Goal: Information Seeking & Learning: Find specific fact

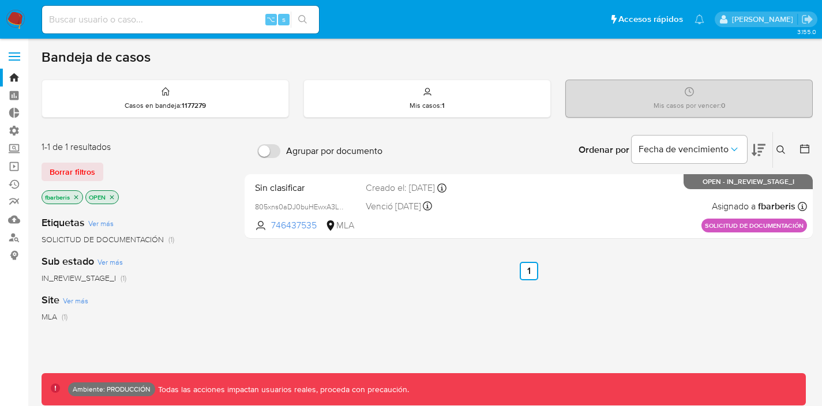
click at [79, 19] on input at bounding box center [180, 19] width 277 height 15
type input "2"
click at [16, 56] on span at bounding box center [15, 57] width 12 height 2
click at [0, 0] on input "checkbox" at bounding box center [0, 0] width 0 height 0
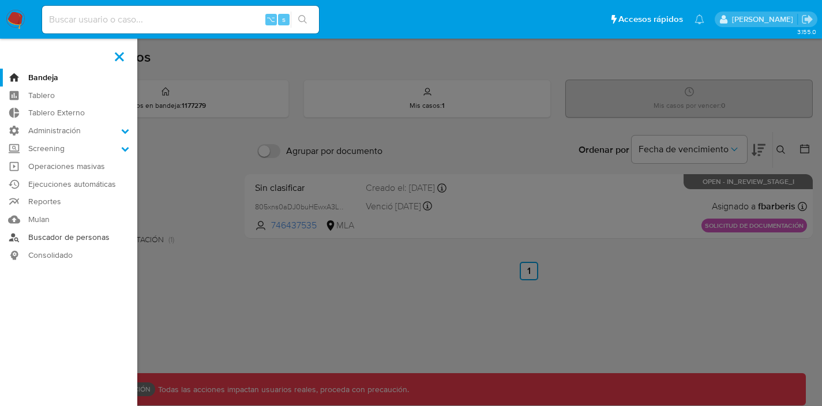
click at [57, 235] on link "Buscador de personas" at bounding box center [68, 238] width 137 height 18
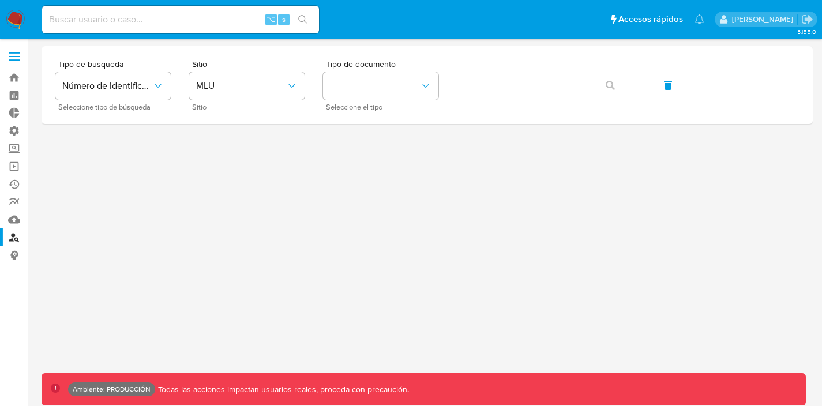
click at [188, 21] on input at bounding box center [180, 19] width 277 height 15
click at [255, 83] on span "MLU" at bounding box center [241, 86] width 90 height 12
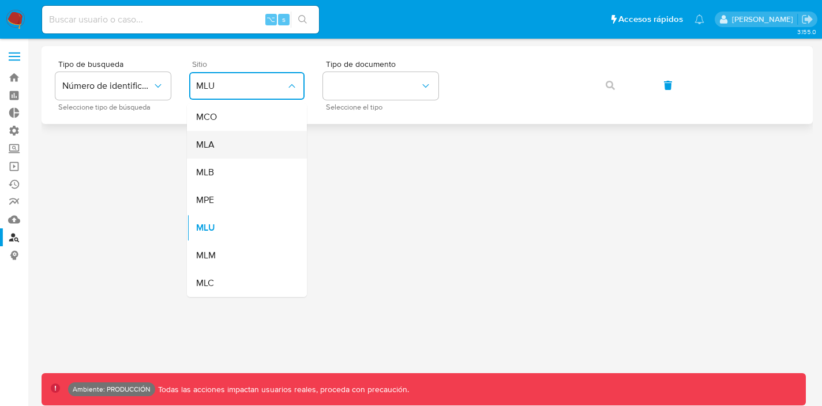
click at [237, 152] on div "MLA" at bounding box center [243, 145] width 95 height 28
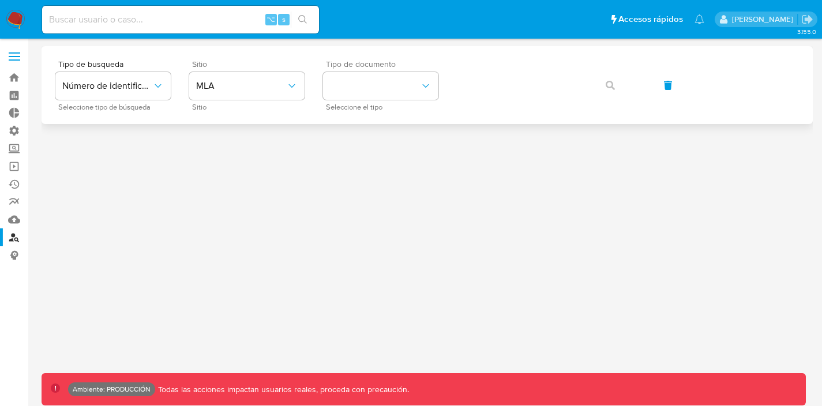
click at [399, 71] on div "Tipo de documento Seleccione el tipo" at bounding box center [380, 85] width 115 height 50
click at [388, 86] on button "identificationType" at bounding box center [380, 86] width 115 height 28
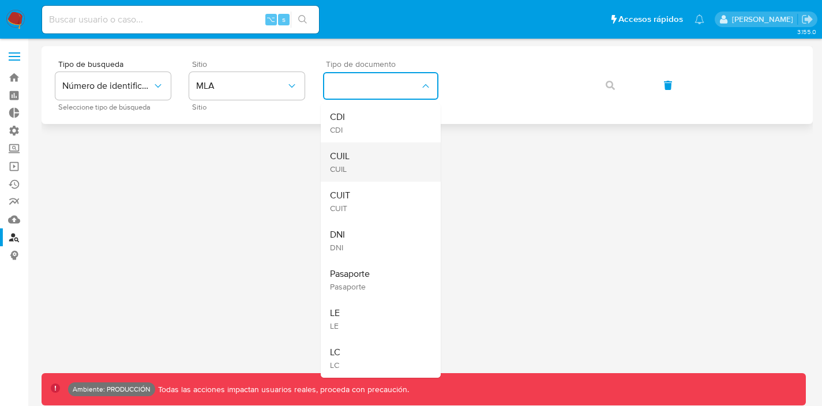
click at [372, 151] on div "CUIL CUIL" at bounding box center [377, 162] width 95 height 39
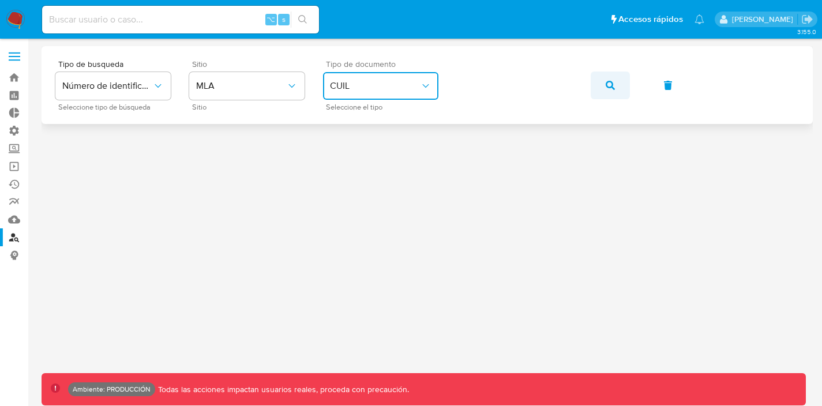
click at [607, 85] on icon "button" at bounding box center [610, 85] width 9 height 9
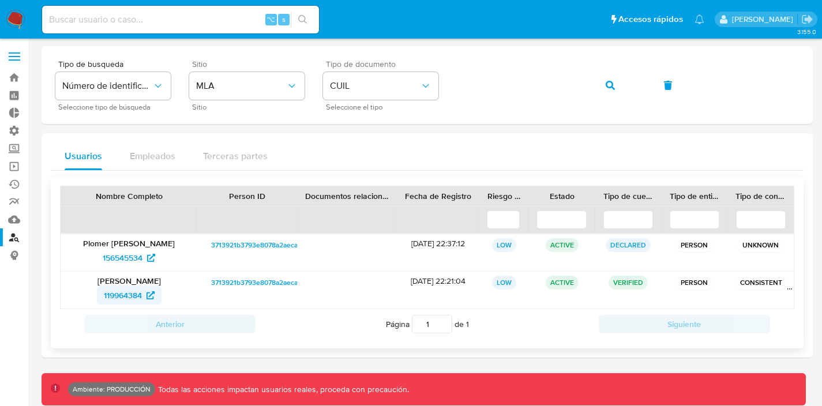
click at [127, 294] on span "119964384" at bounding box center [123, 295] width 38 height 18
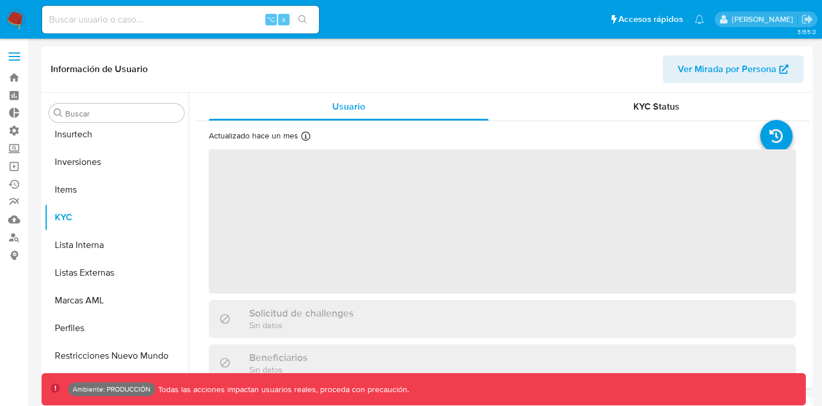
scroll to position [543, 0]
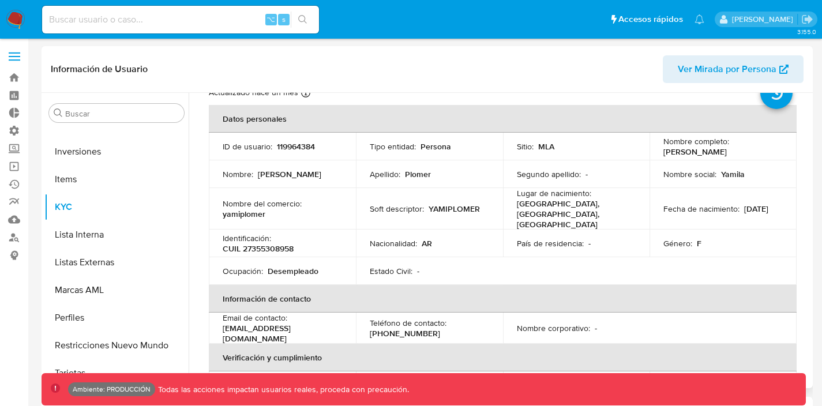
select select "10"
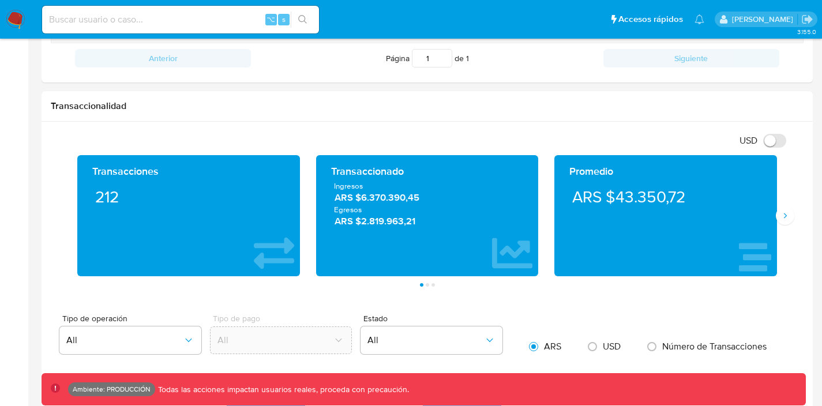
scroll to position [461, 0]
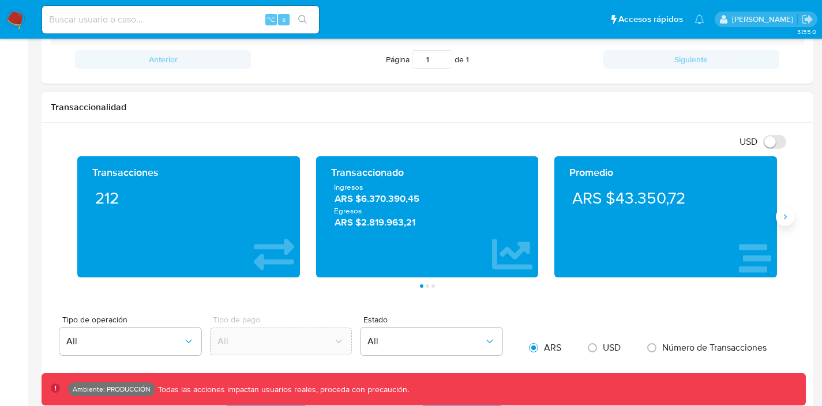
click at [785, 223] on button "Siguiente" at bounding box center [785, 217] width 18 height 18
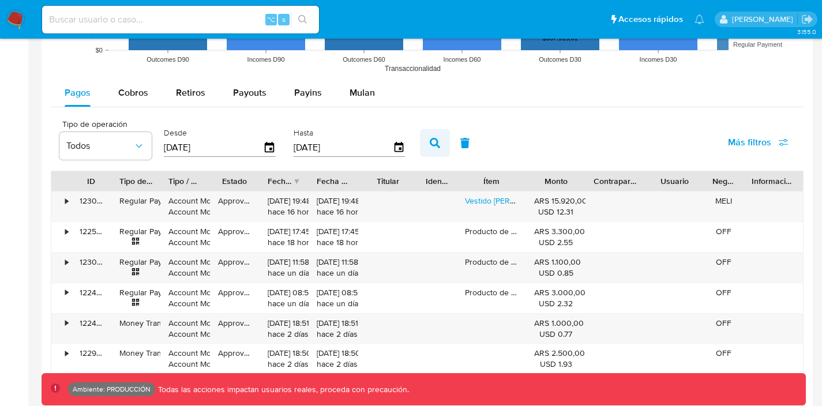
scroll to position [973, 0]
drag, startPoint x: 371, startPoint y: 179, endPoint x: 390, endPoint y: 177, distance: 19.2
click at [391, 177] on div "Titular" at bounding box center [388, 182] width 43 height 12
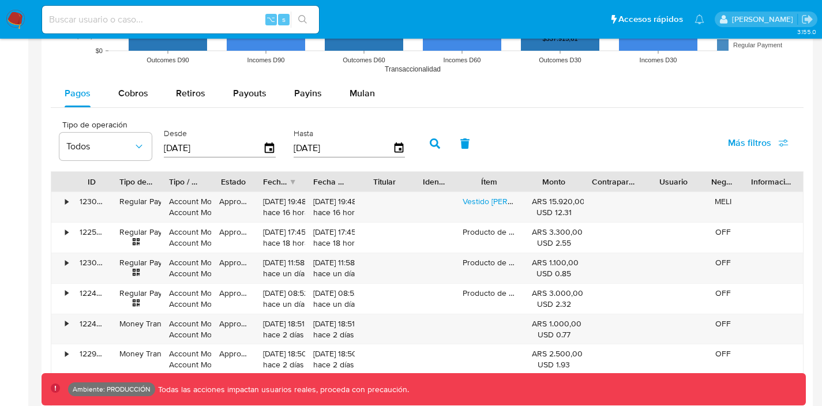
drag, startPoint x: 264, startPoint y: 181, endPoint x: 260, endPoint y: 185, distance: 6.1
click at [260, 185] on div at bounding box center [255, 182] width 21 height 20
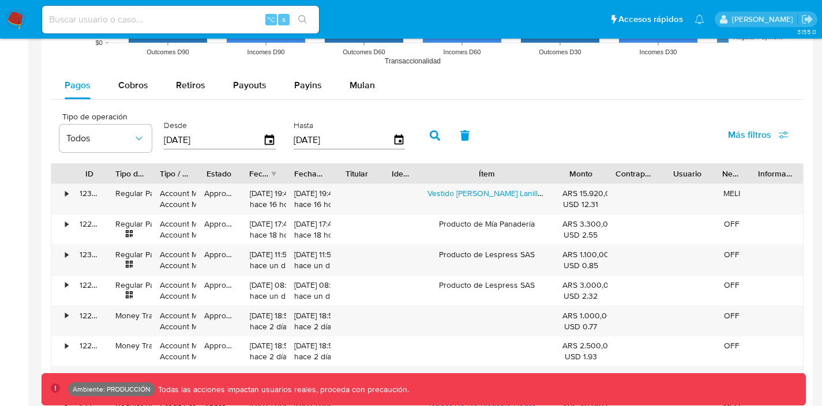
drag, startPoint x: 528, startPoint y: 172, endPoint x: 593, endPoint y: 179, distance: 65.6
click at [593, 179] on div "ID Tipo de operación Tipo / Método Estado Fecha de creación Fecha de aprobación…" at bounding box center [427, 174] width 752 height 20
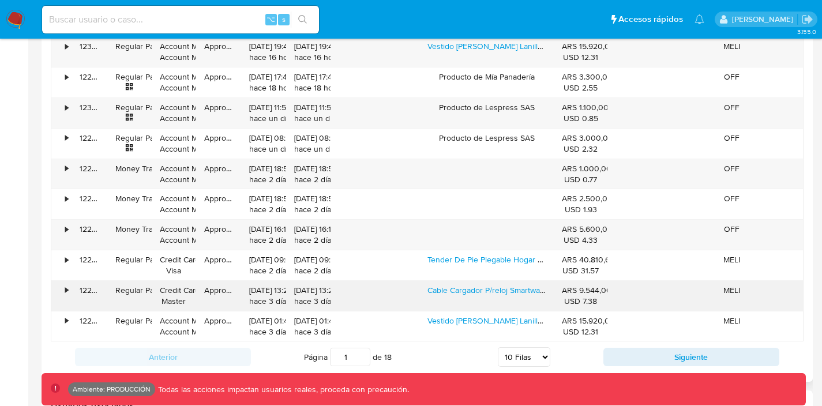
scroll to position [1156, 0]
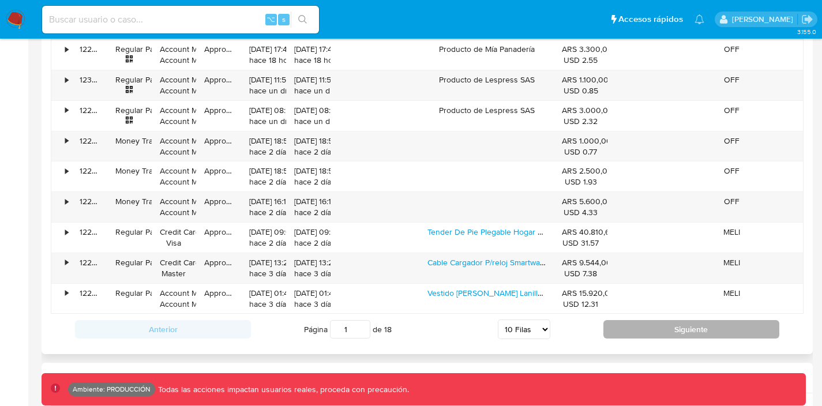
click at [643, 333] on button "Siguiente" at bounding box center [692, 329] width 176 height 18
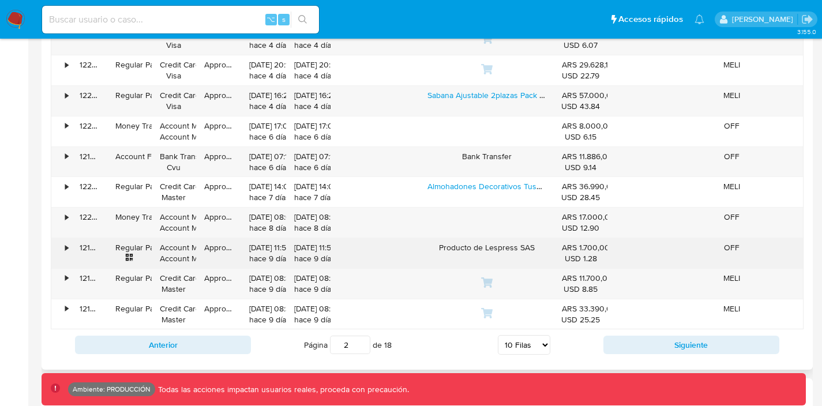
scroll to position [1141, 0]
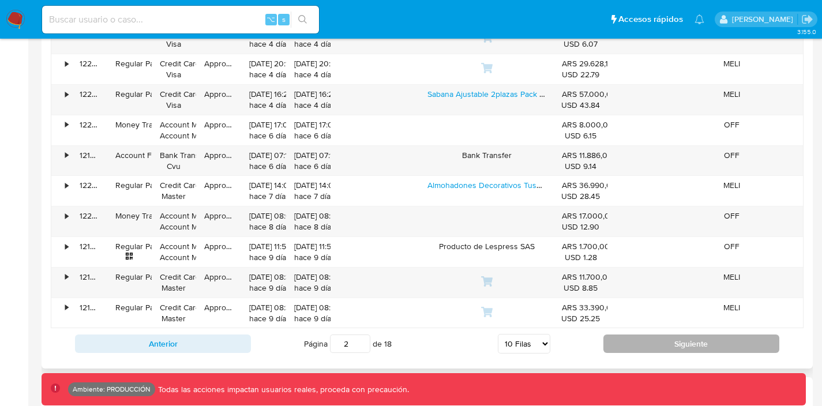
click at [649, 348] on button "Siguiente" at bounding box center [692, 344] width 176 height 18
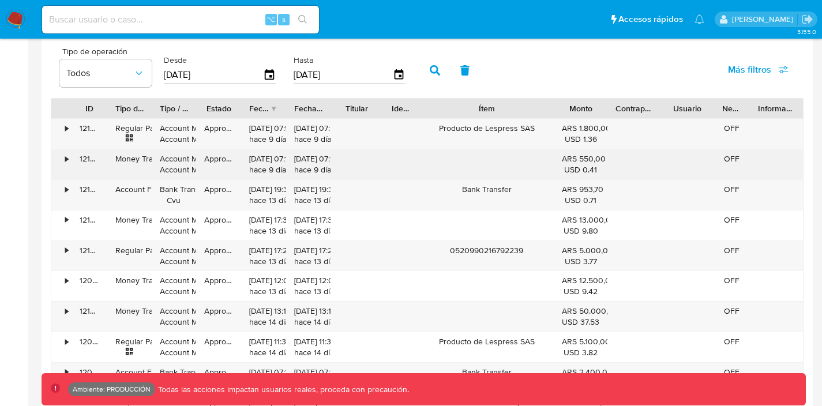
scroll to position [1060, 0]
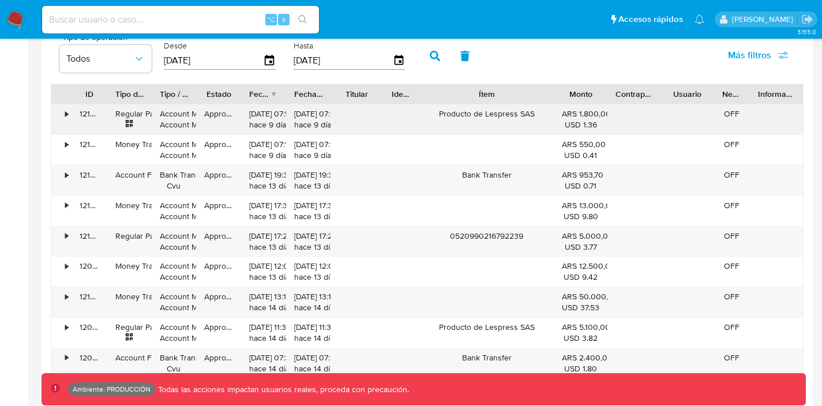
click at [63, 113] on div "•" at bounding box center [61, 119] width 20 height 30
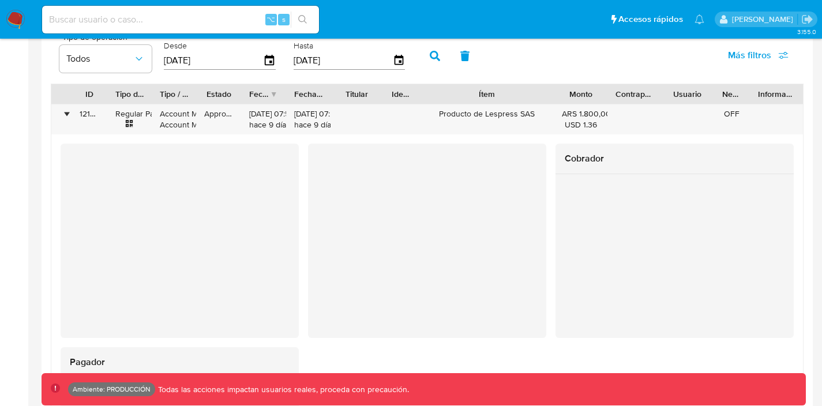
click at [405, 319] on div at bounding box center [427, 241] width 238 height 195
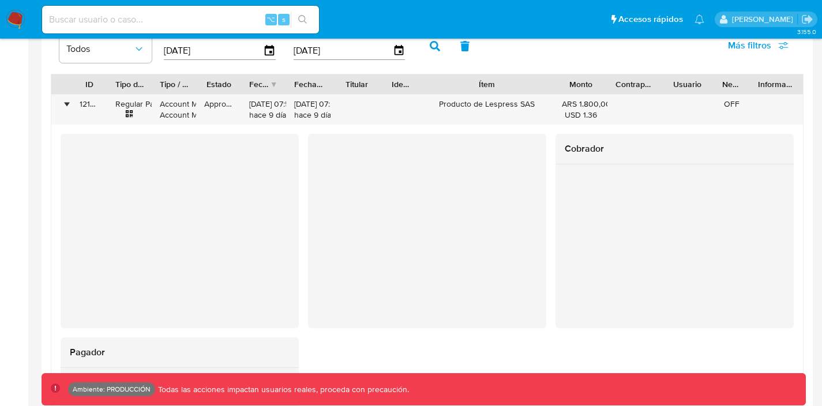
scroll to position [1068, 0]
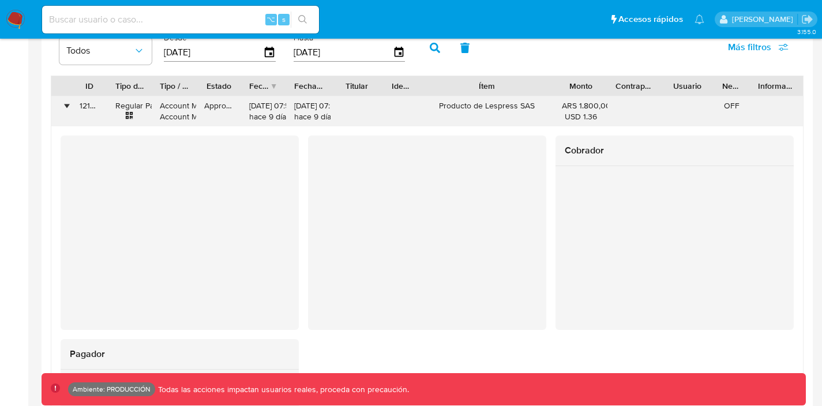
click at [65, 103] on div "•" at bounding box center [66, 105] width 3 height 11
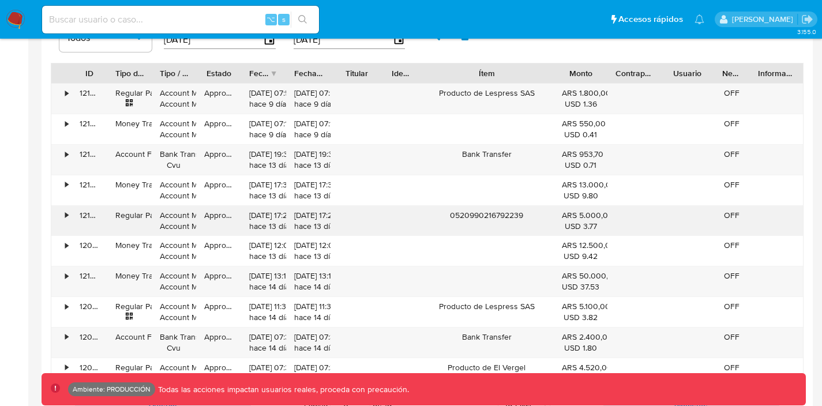
scroll to position [1087, 0]
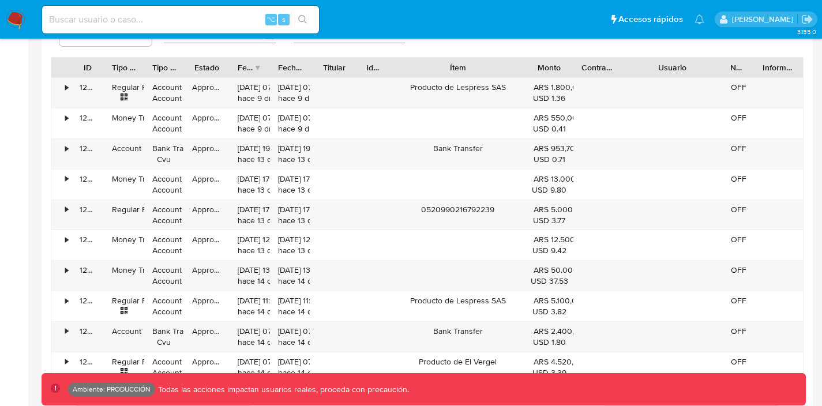
drag, startPoint x: 716, startPoint y: 65, endPoint x: 763, endPoint y: 65, distance: 47.3
click at [763, 65] on div "ID Tipo de operación Tipo / Método Estado Fecha de creación Fecha de aprobación…" at bounding box center [427, 68] width 752 height 20
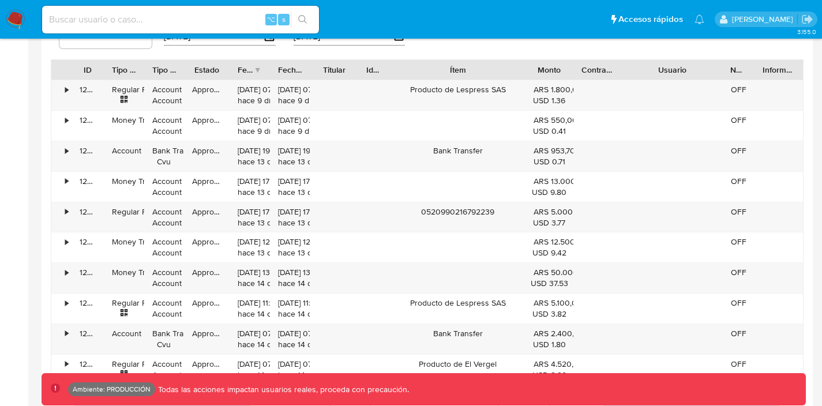
scroll to position [1082, 0]
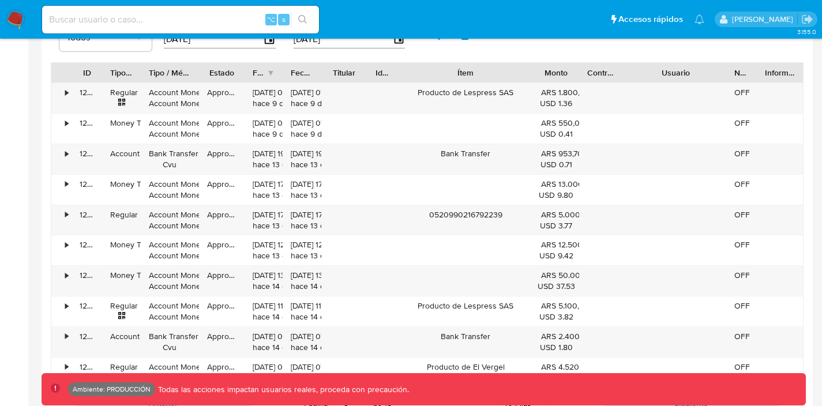
drag, startPoint x: 186, startPoint y: 72, endPoint x: 204, endPoint y: 74, distance: 18.0
click at [204, 75] on div at bounding box center [199, 73] width 21 height 20
drag, startPoint x: 581, startPoint y: 78, endPoint x: 577, endPoint y: 96, distance: 17.7
click at [577, 96] on div "ID Tipo de operación Tipo / Método Estado Fecha de creación Fecha de aprobación…" at bounding box center [427, 225] width 753 height 326
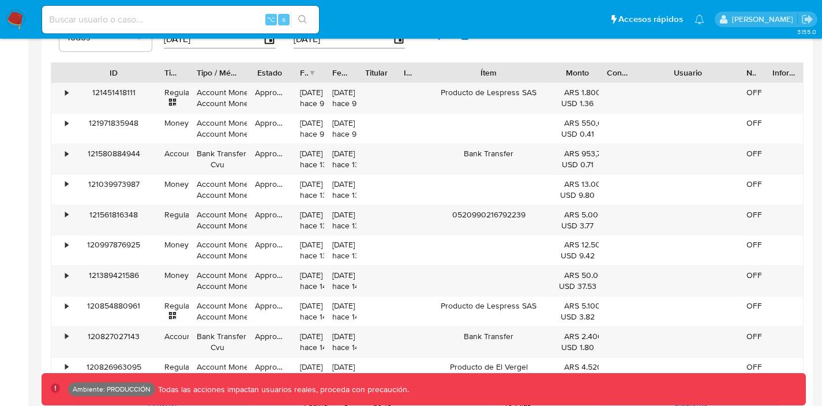
drag, startPoint x: 100, startPoint y: 71, endPoint x: 154, endPoint y: 76, distance: 53.9
click at [154, 76] on div at bounding box center [156, 73] width 21 height 20
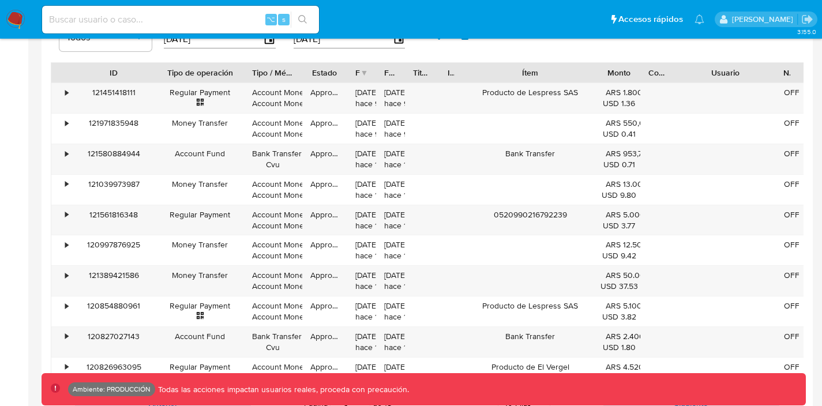
drag, startPoint x: 192, startPoint y: 72, endPoint x: 248, endPoint y: 73, distance: 55.4
click at [248, 73] on div at bounding box center [244, 73] width 21 height 20
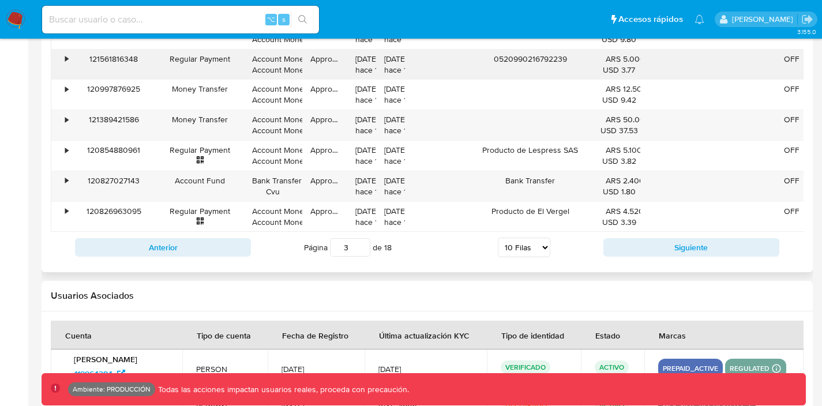
scroll to position [1321, 0]
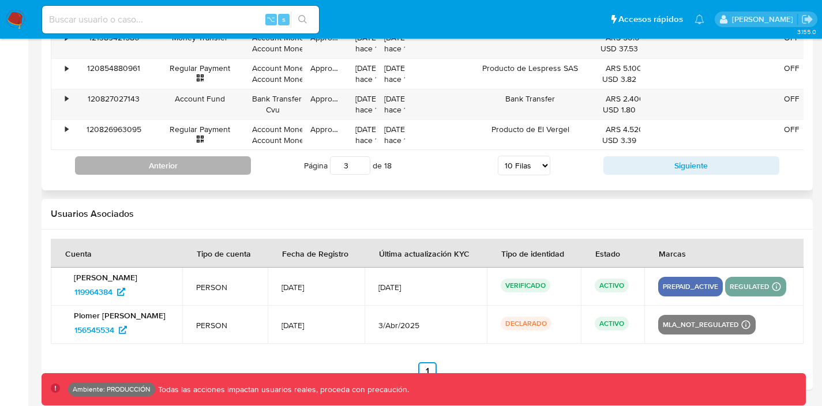
click at [236, 169] on button "Anterior" at bounding box center [163, 165] width 176 height 18
click at [233, 171] on button "Anterior" at bounding box center [163, 165] width 176 height 18
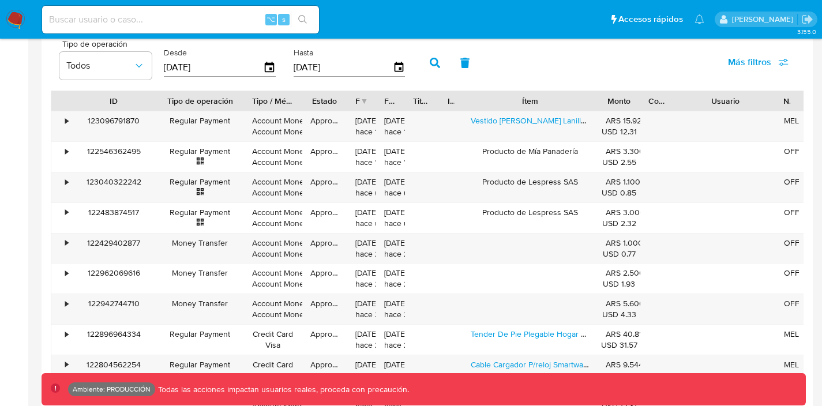
scroll to position [1079, 0]
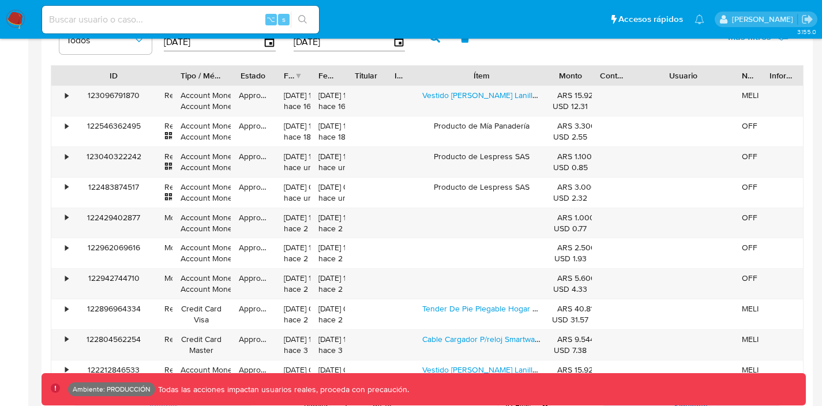
drag, startPoint x: 245, startPoint y: 76, endPoint x: 171, endPoint y: 77, distance: 73.3
click at [171, 77] on div at bounding box center [172, 76] width 21 height 20
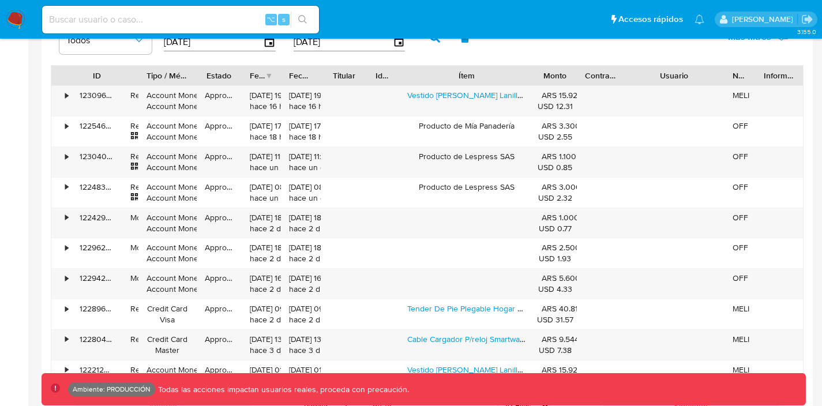
drag, startPoint x: 149, startPoint y: 80, endPoint x: 116, endPoint y: 81, distance: 33.5
click at [116, 81] on div at bounding box center [122, 76] width 21 height 20
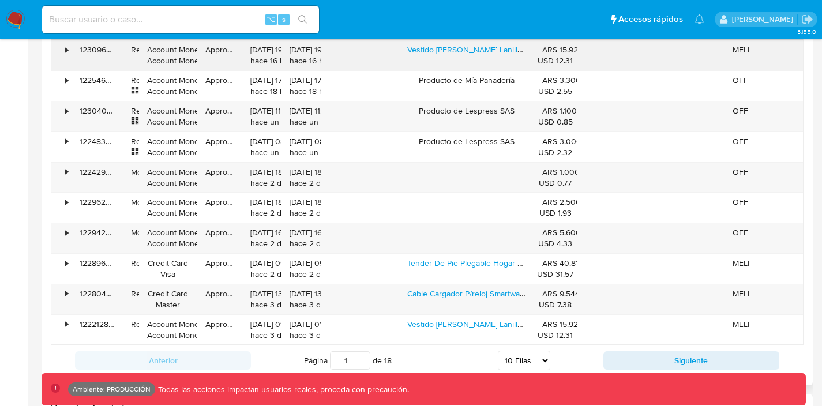
scroll to position [1086, 0]
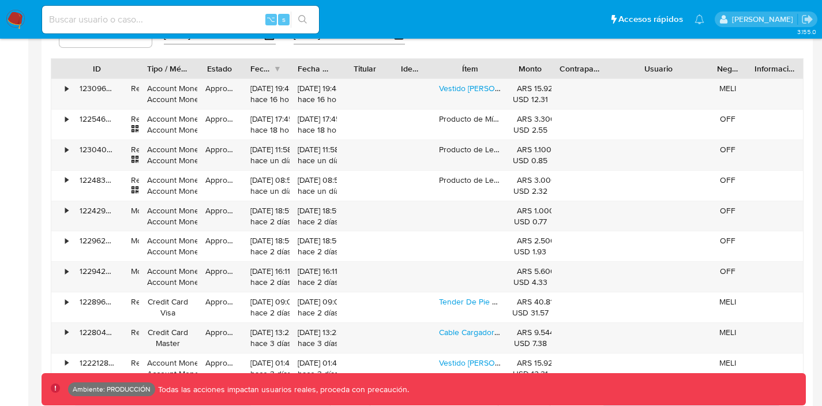
drag, startPoint x: 536, startPoint y: 65, endPoint x: 480, endPoint y: 72, distance: 56.3
click at [479, 72] on div "Ítem" at bounding box center [470, 69] width 78 height 20
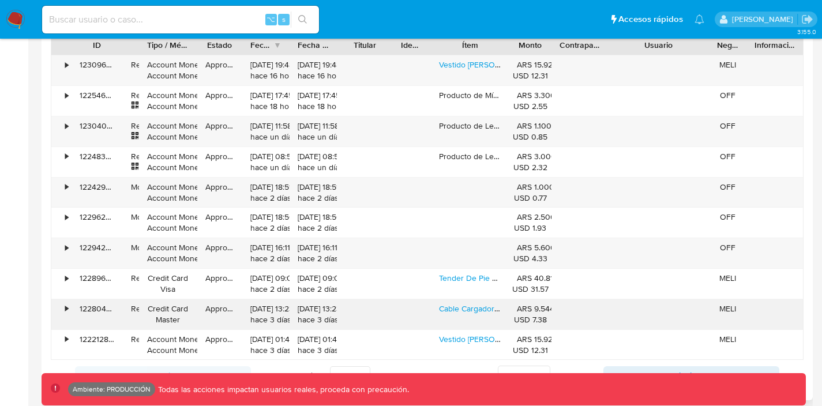
scroll to position [1112, 0]
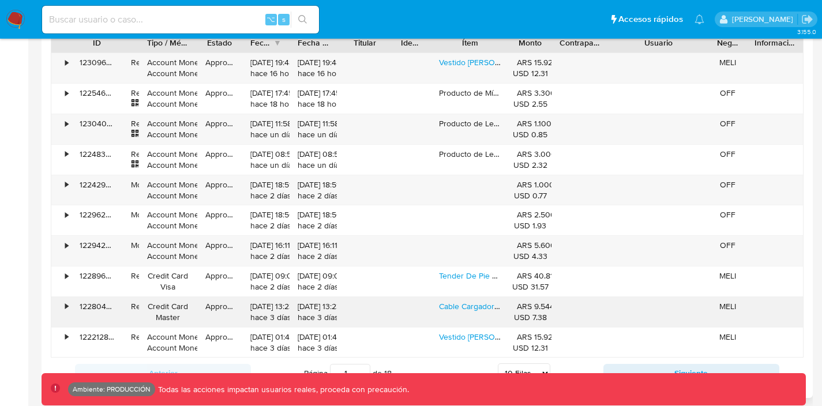
click at [66, 308] on div "•" at bounding box center [66, 306] width 3 height 11
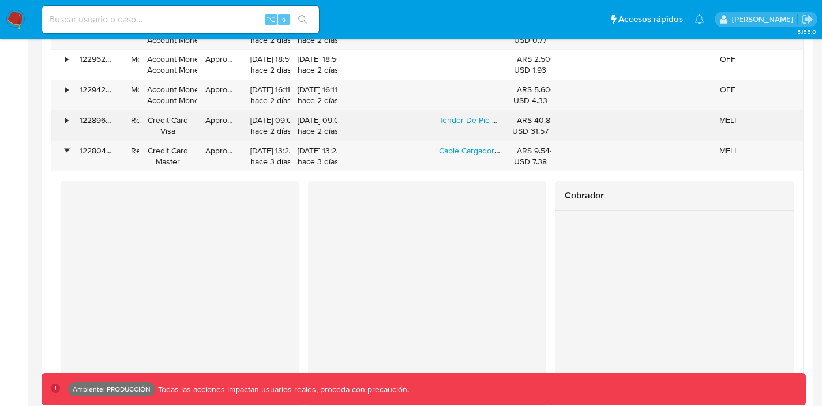
scroll to position [1302, 0]
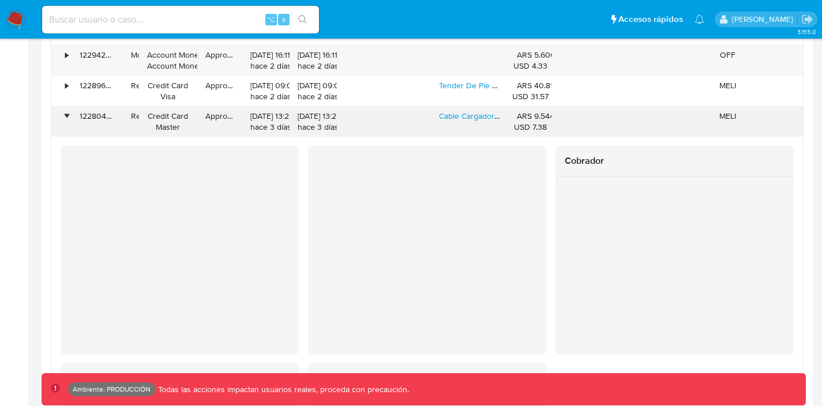
click at [65, 113] on div "•" at bounding box center [66, 116] width 3 height 11
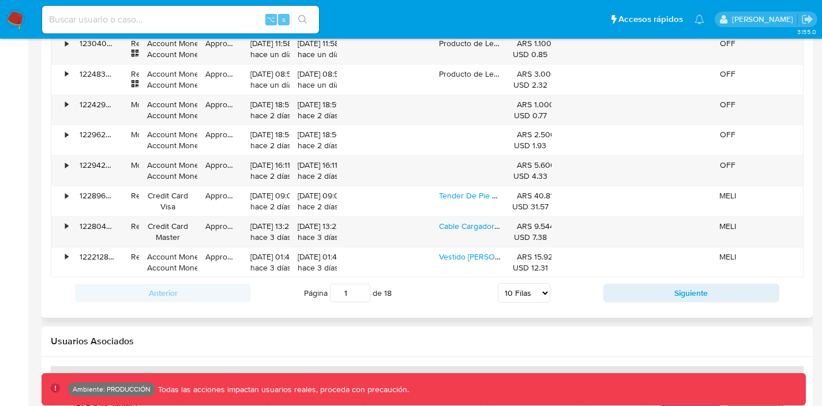
scroll to position [1198, 0]
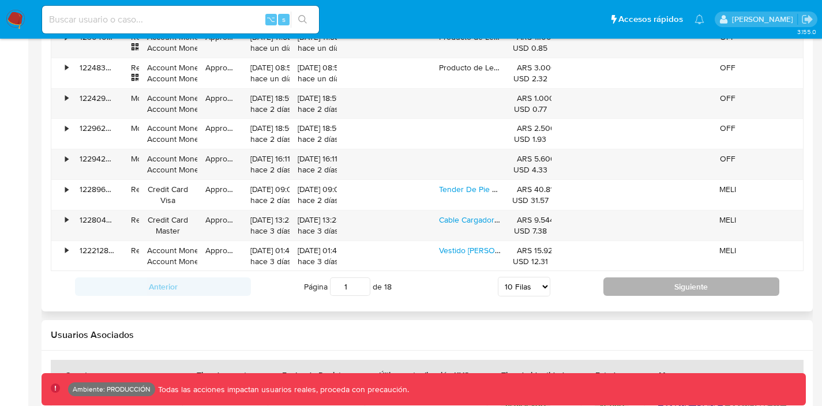
click at [687, 286] on button "Siguiente" at bounding box center [692, 287] width 176 height 18
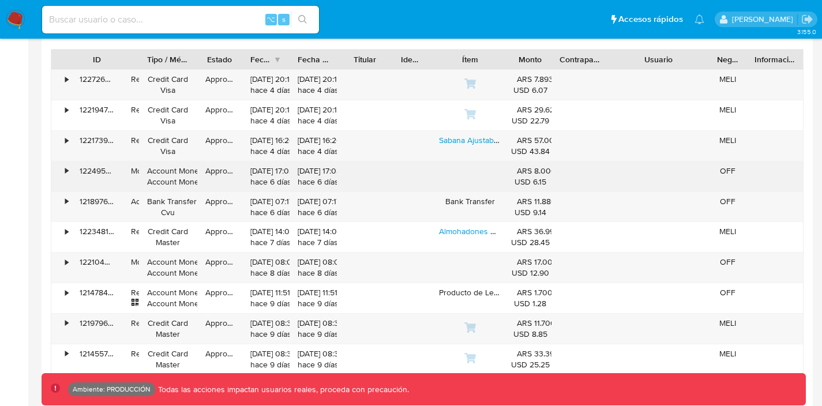
scroll to position [1089, 0]
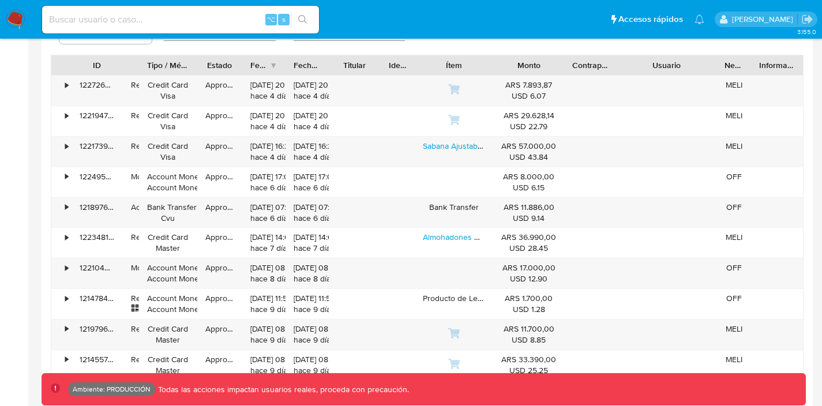
drag, startPoint x: 557, startPoint y: 66, endPoint x: 585, endPoint y: 66, distance: 28.3
click at [585, 66] on div "ID Tipo de operación Tipo / Método Estado Fecha de creación Fecha de aprobación…" at bounding box center [427, 65] width 752 height 20
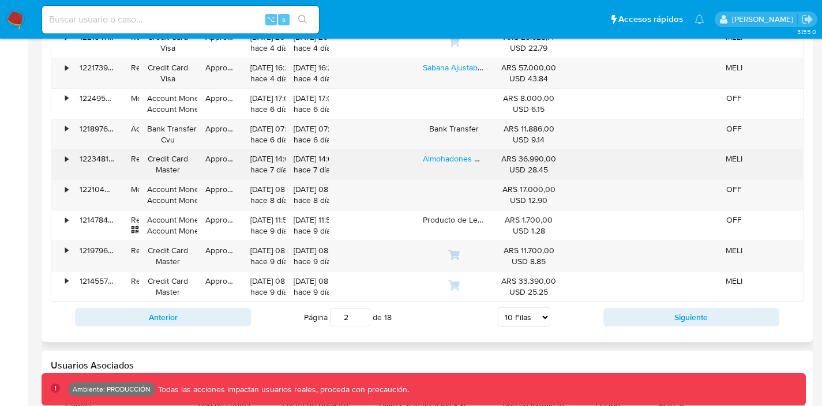
scroll to position [1168, 0]
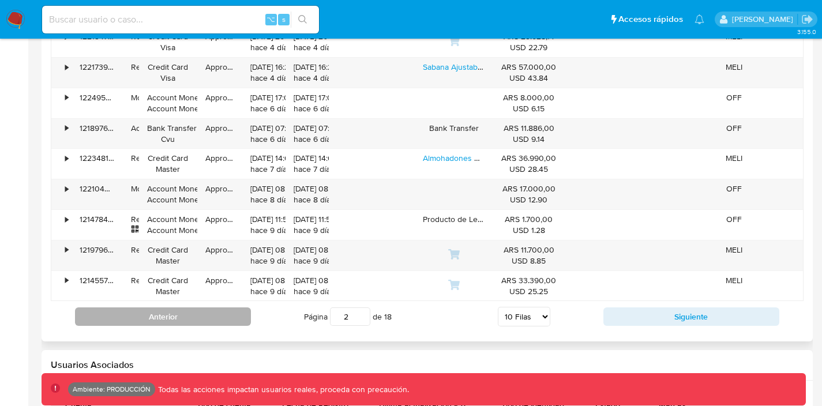
click at [223, 313] on button "Anterior" at bounding box center [163, 317] width 176 height 18
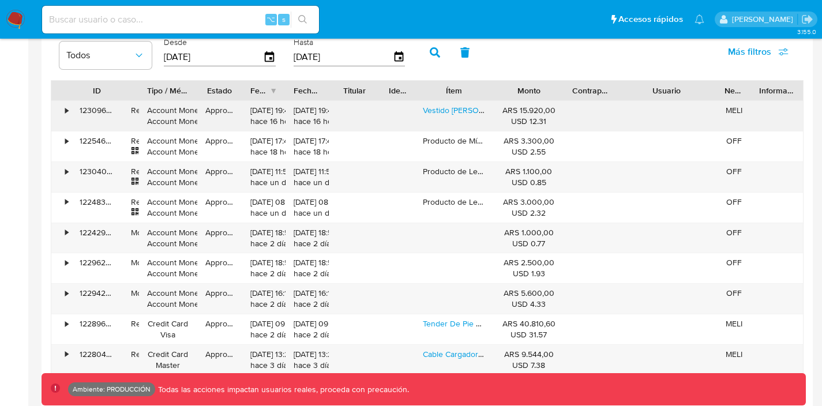
scroll to position [1034, 0]
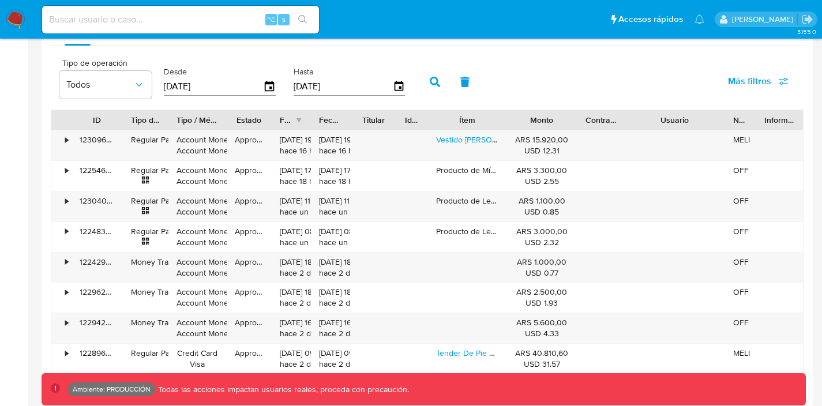
drag, startPoint x: 143, startPoint y: 121, endPoint x: 171, endPoint y: 127, distance: 29.0
click at [171, 127] on div at bounding box center [168, 120] width 21 height 20
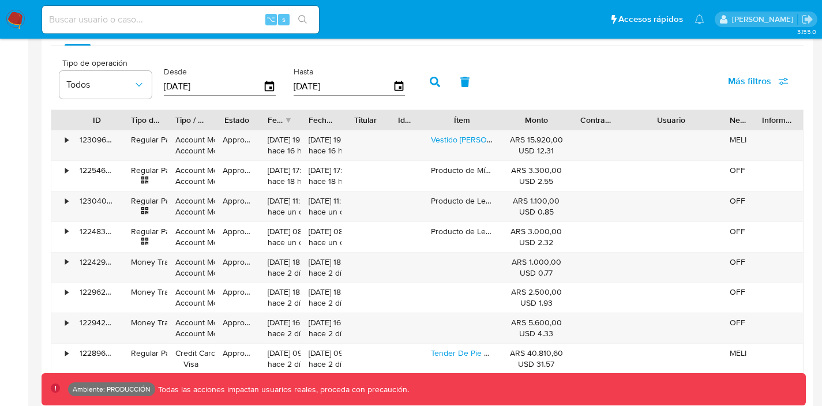
drag, startPoint x: 229, startPoint y: 121, endPoint x: 218, endPoint y: 123, distance: 11.1
click at [218, 122] on div at bounding box center [214, 120] width 21 height 20
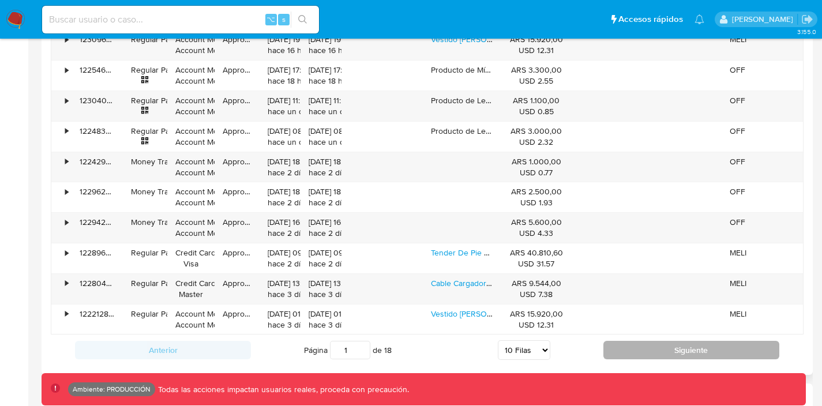
scroll to position [1136, 0]
click at [639, 357] on button "Siguiente" at bounding box center [692, 349] width 176 height 18
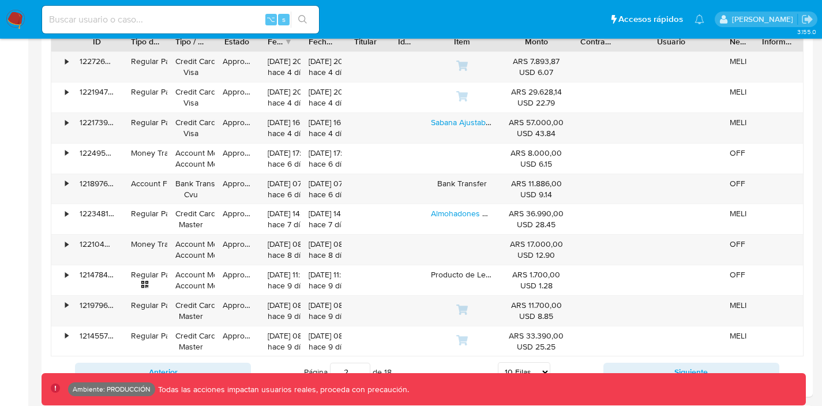
scroll to position [1151, 0]
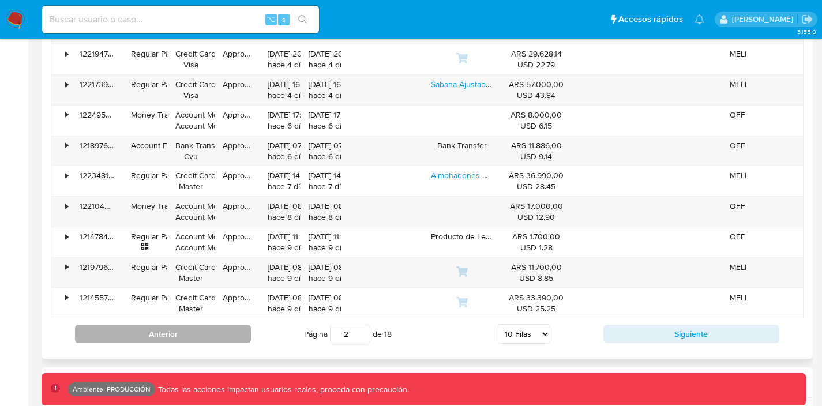
click at [198, 339] on button "Anterior" at bounding box center [163, 334] width 176 height 18
type input "1"
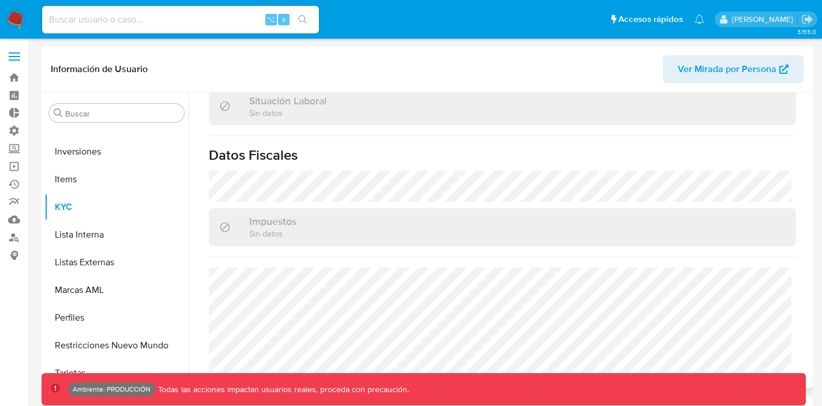
scroll to position [618, 0]
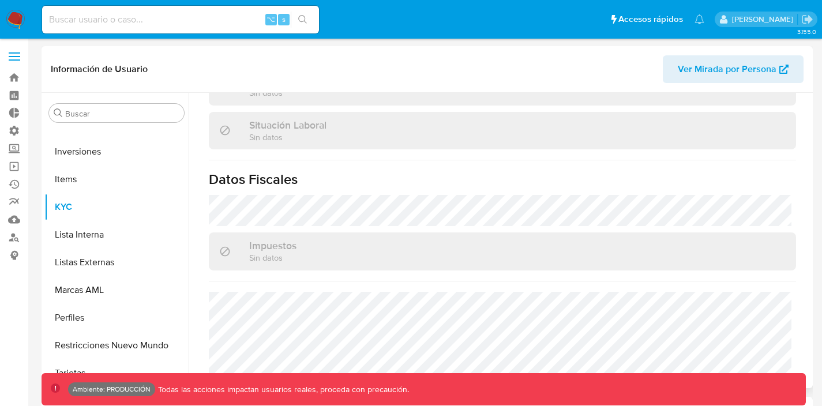
select select "10"
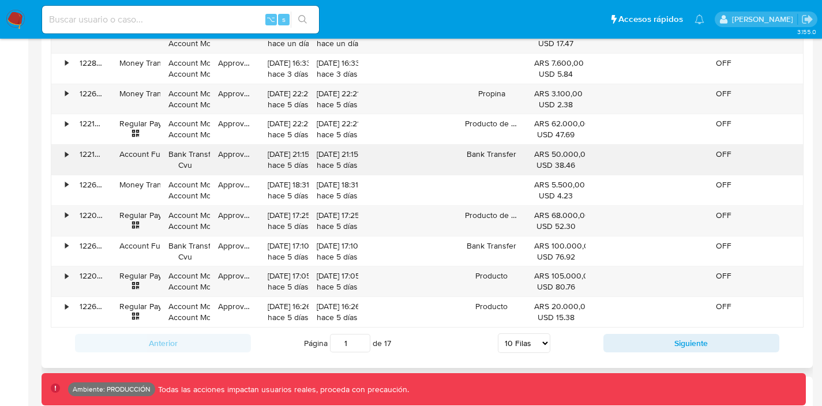
scroll to position [1220, 0]
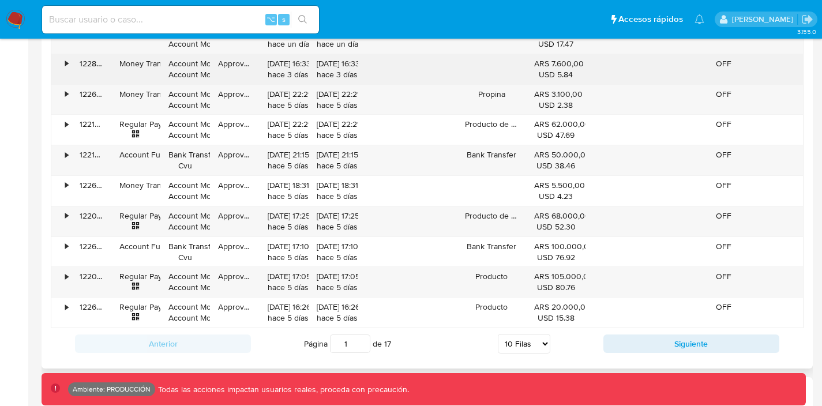
click at [68, 66] on div "•" at bounding box center [66, 63] width 3 height 11
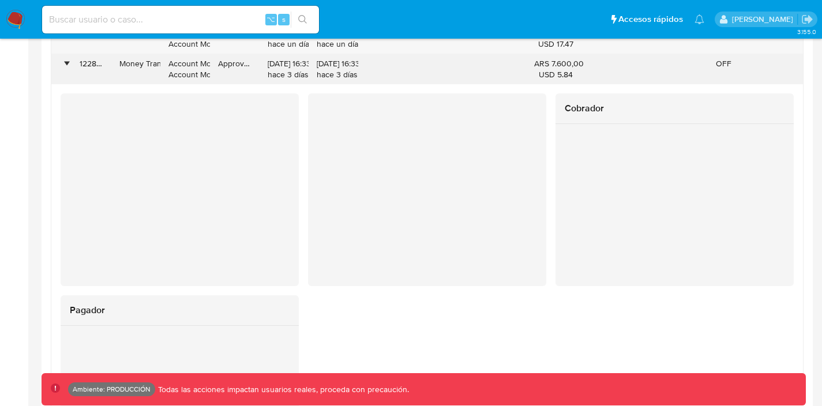
click at [68, 66] on div "•" at bounding box center [66, 63] width 3 height 11
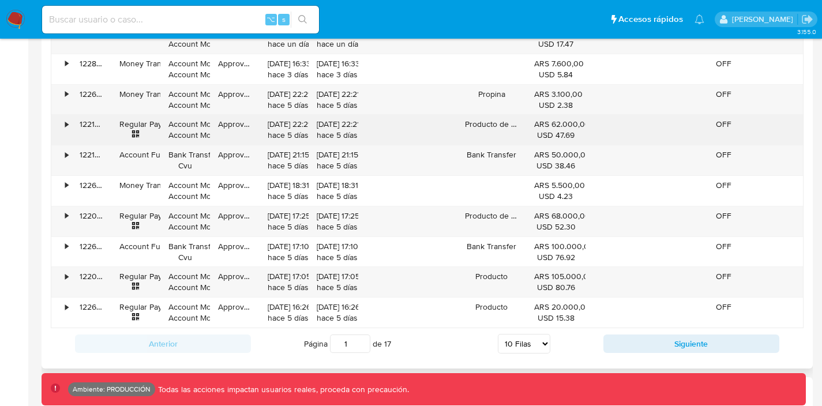
click at [63, 124] on div "•" at bounding box center [61, 130] width 20 height 30
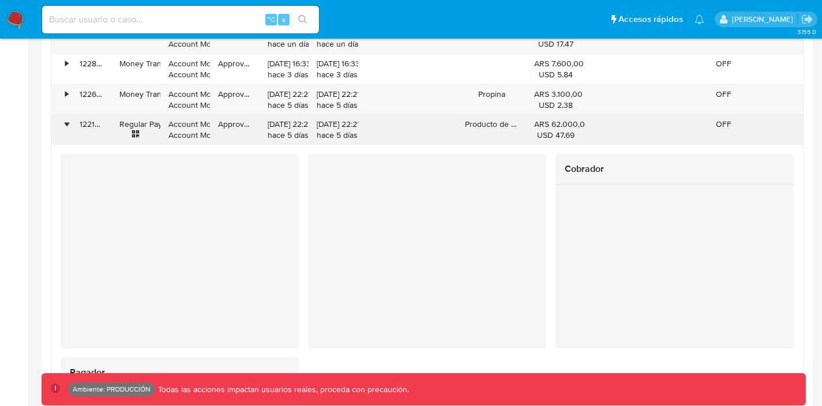
click at [65, 124] on div "•" at bounding box center [66, 124] width 3 height 11
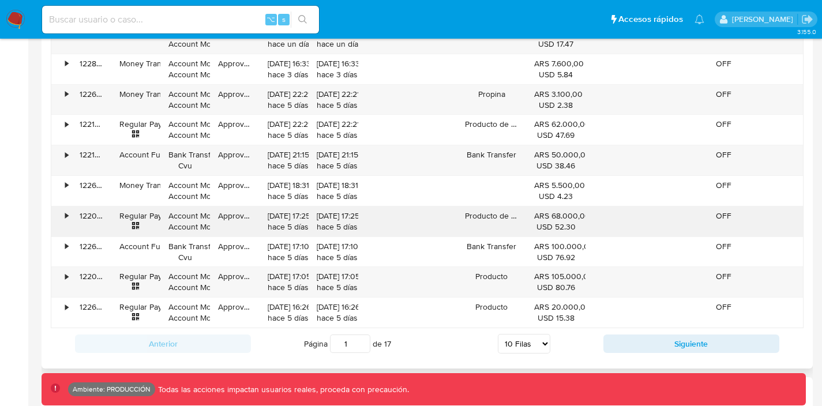
click at [65, 217] on div "•" at bounding box center [66, 216] width 3 height 11
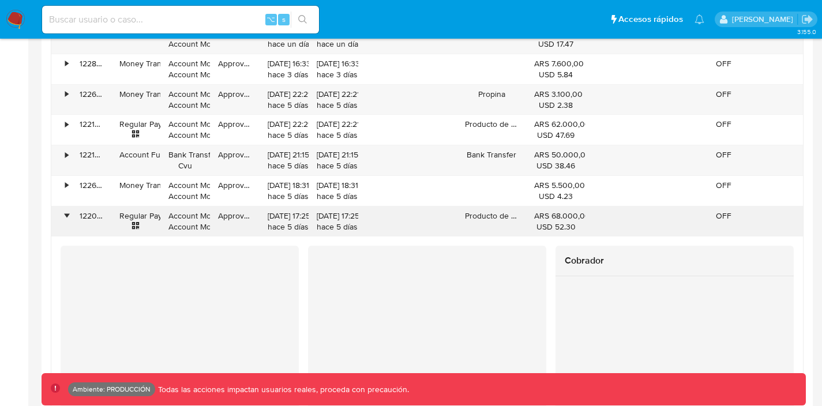
click at [65, 217] on div "•" at bounding box center [66, 216] width 3 height 11
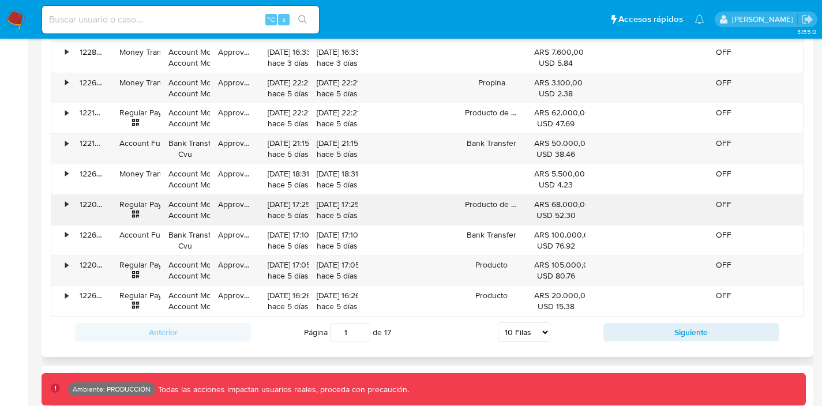
scroll to position [1232, 0]
click at [73, 261] on div "122080389923" at bounding box center [92, 270] width 40 height 30
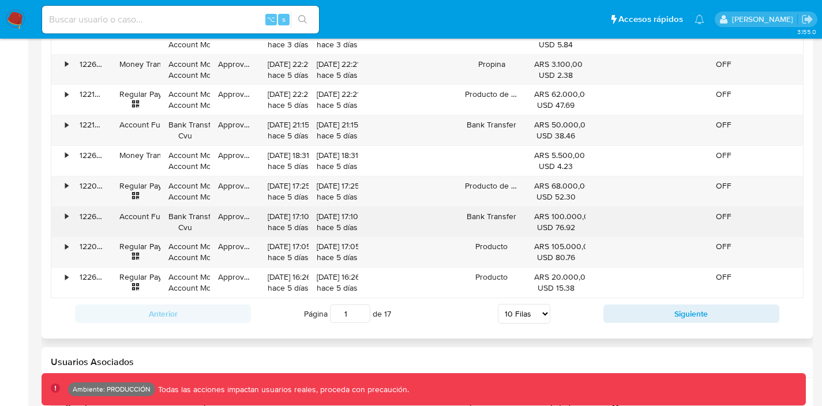
scroll to position [1249, 0]
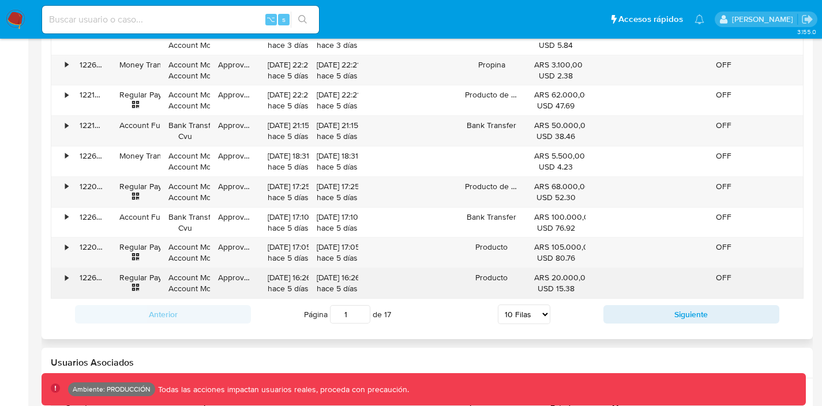
click at [62, 276] on div "•" at bounding box center [61, 283] width 20 height 30
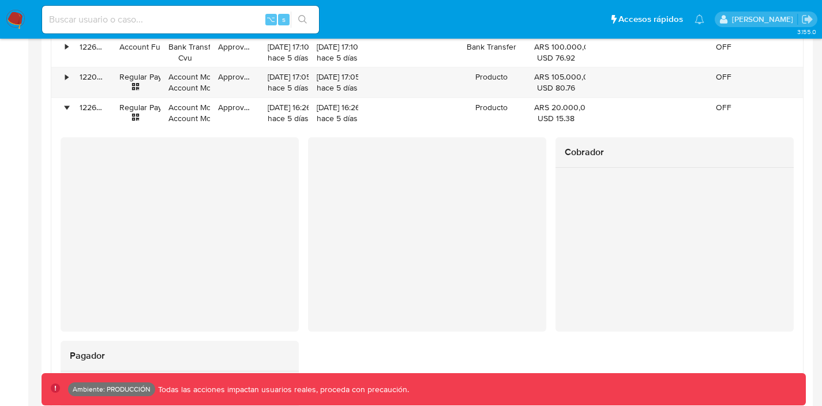
scroll to position [1417, 0]
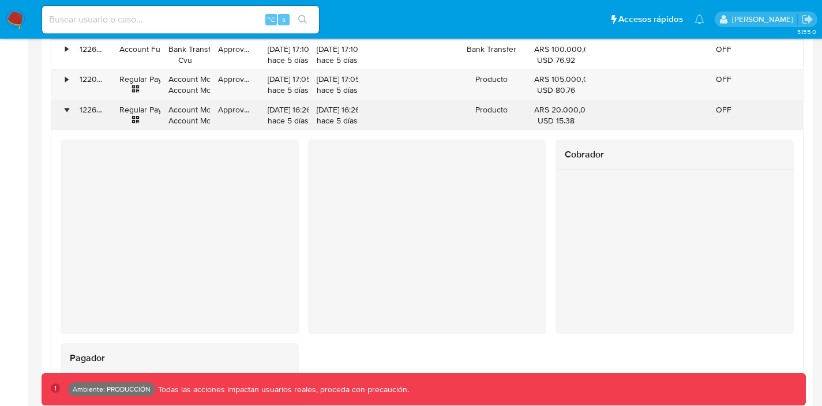
click at [65, 107] on div "•" at bounding box center [66, 109] width 3 height 11
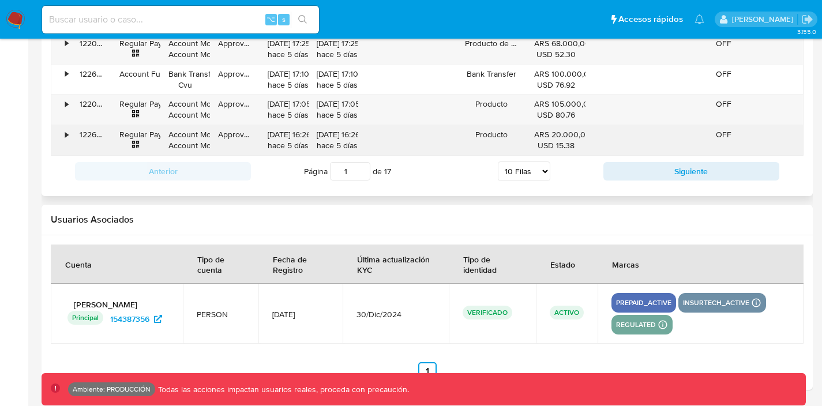
scroll to position [1393, 0]
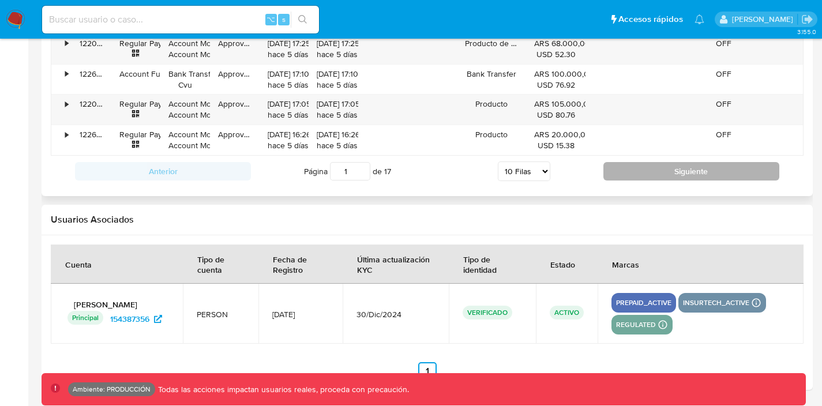
click at [644, 174] on button "Siguiente" at bounding box center [692, 171] width 176 height 18
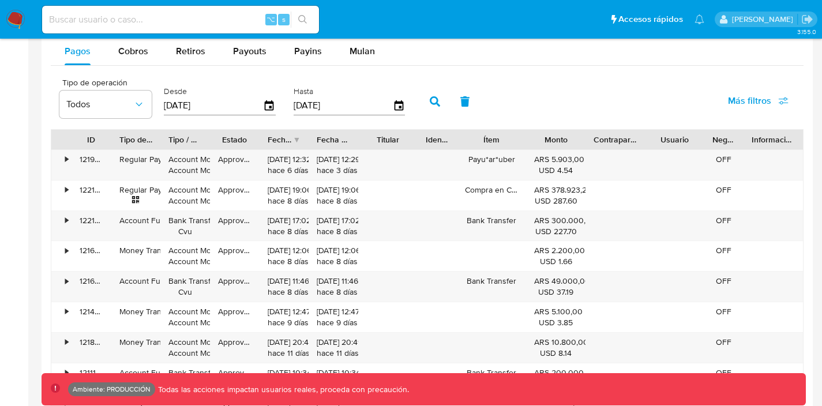
scroll to position [1100, 0]
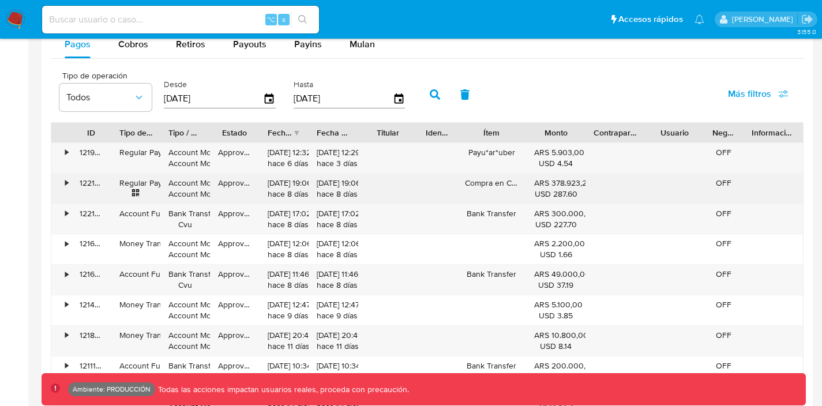
click at [70, 179] on div "•" at bounding box center [61, 189] width 20 height 30
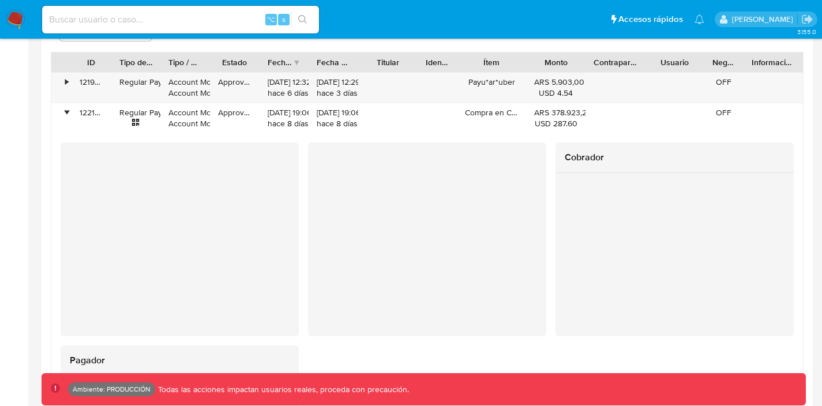
scroll to position [1169, 0]
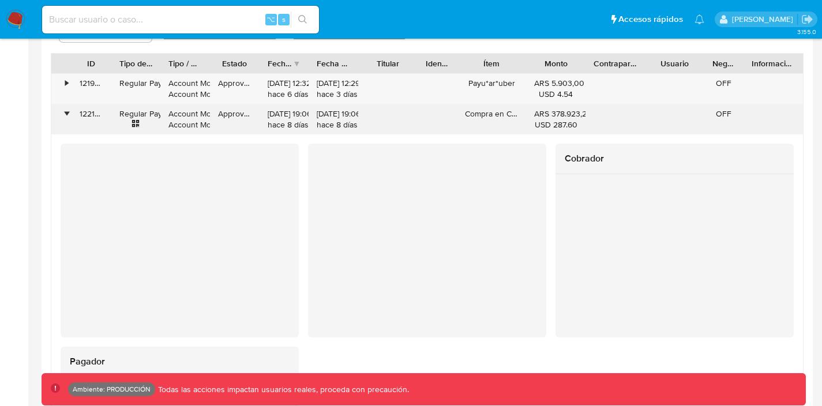
click at [62, 111] on div "•" at bounding box center [61, 119] width 20 height 30
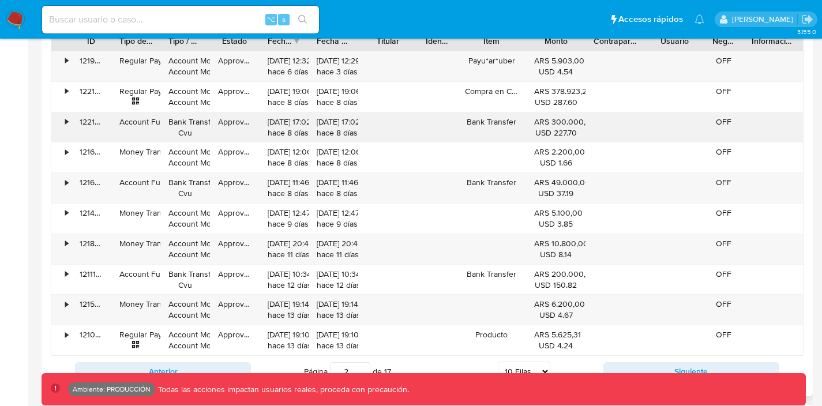
scroll to position [1192, 0]
click at [67, 304] on div "•" at bounding box center [66, 303] width 3 height 11
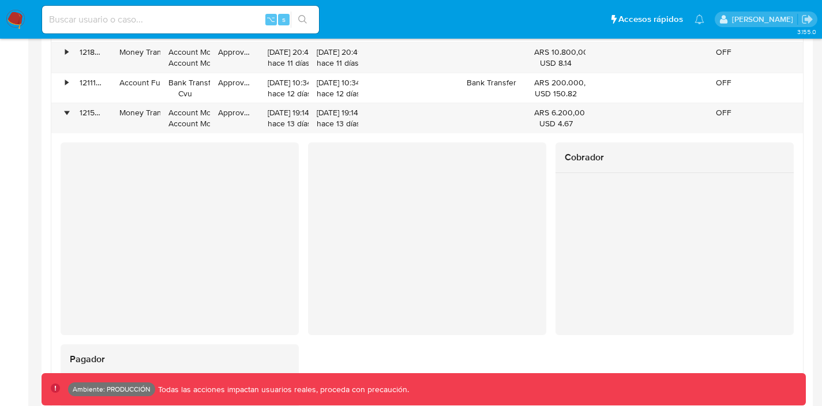
scroll to position [1382, 0]
click at [66, 111] on div "•" at bounding box center [66, 114] width 3 height 11
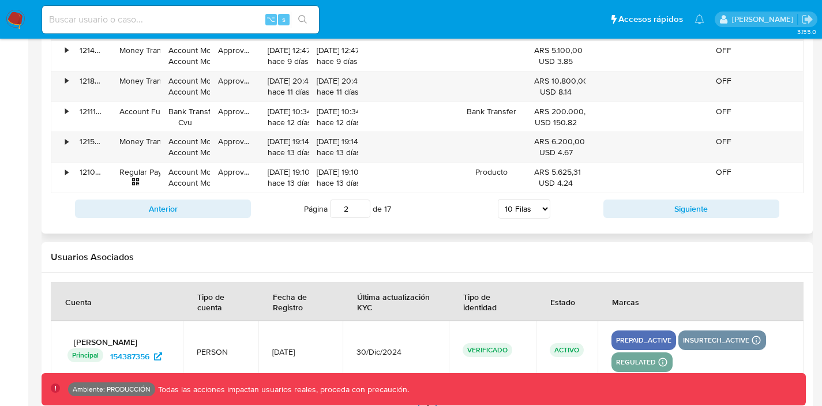
scroll to position [1319, 0]
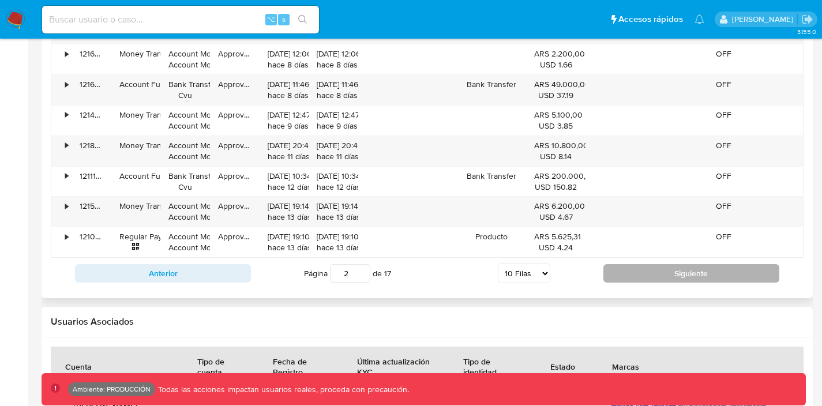
click at [630, 271] on button "Siguiente" at bounding box center [692, 273] width 176 height 18
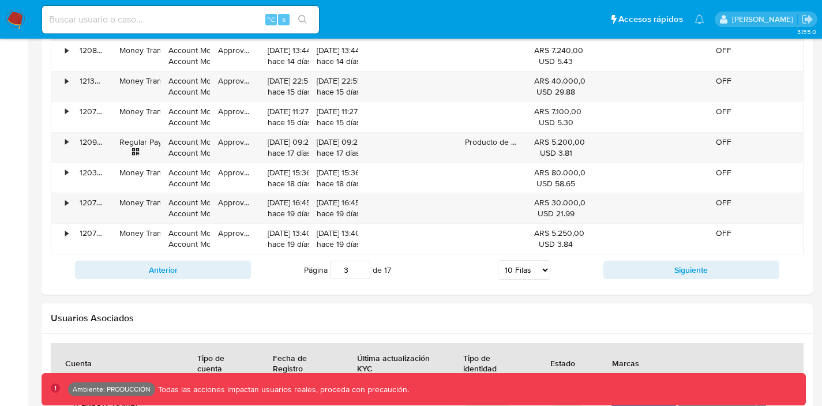
scroll to position [1329, 0]
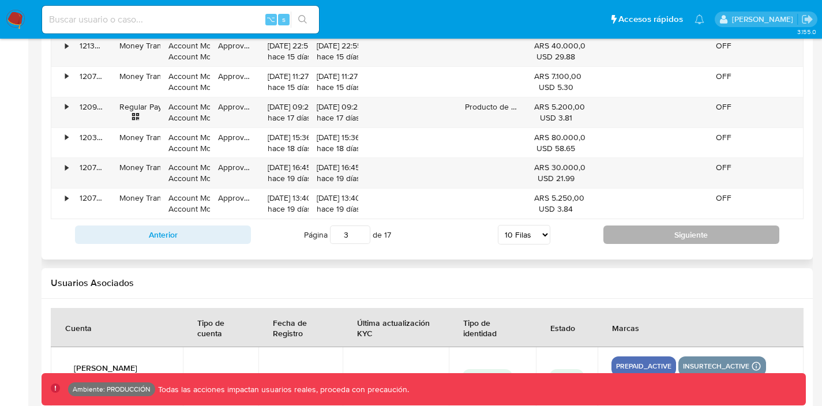
click at [651, 237] on button "Siguiente" at bounding box center [692, 235] width 176 height 18
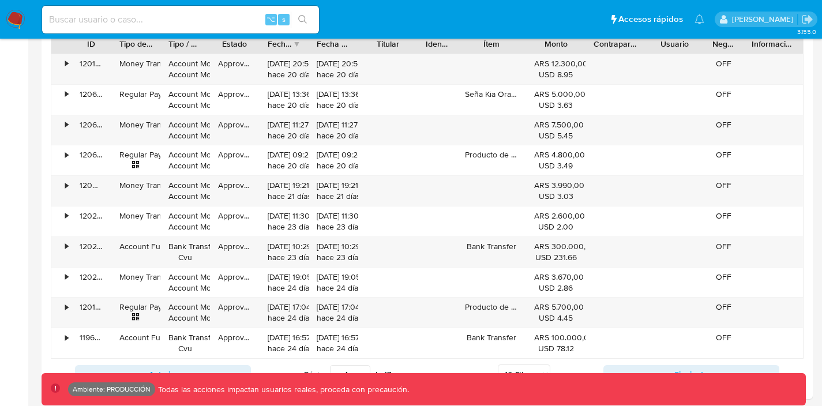
scroll to position [1191, 0]
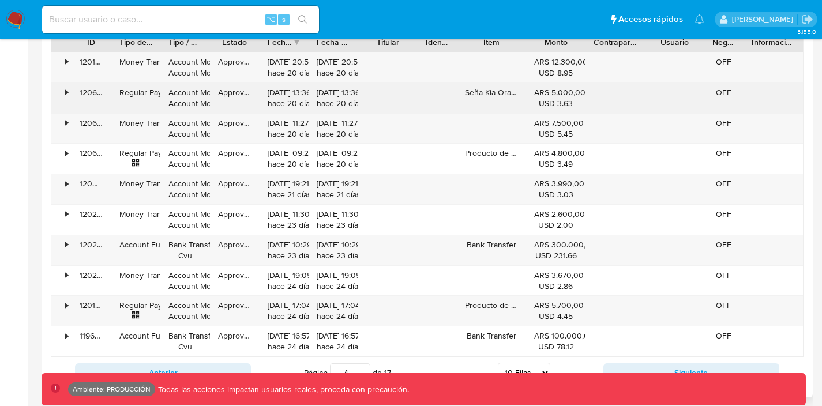
click at [66, 91] on div "•" at bounding box center [66, 92] width 3 height 11
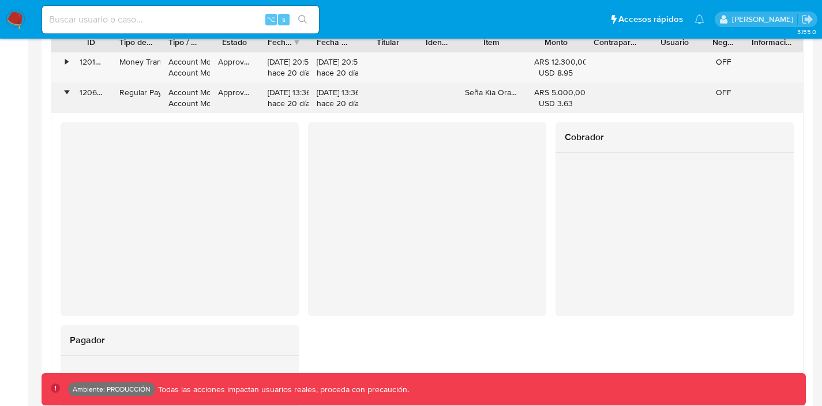
click at [66, 91] on div "•" at bounding box center [66, 92] width 3 height 11
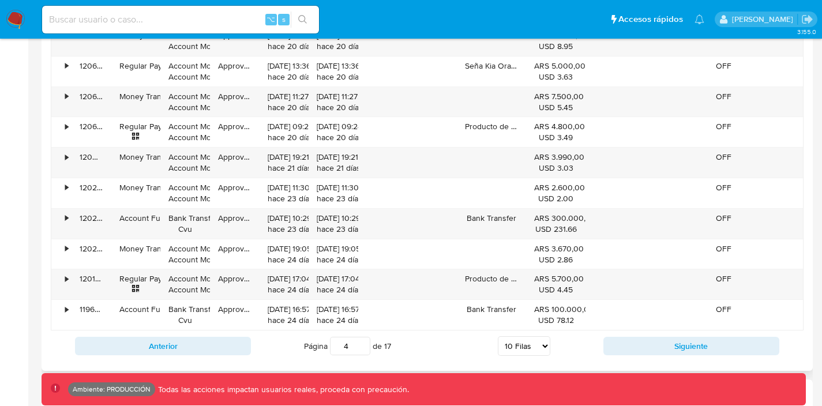
scroll to position [1218, 0]
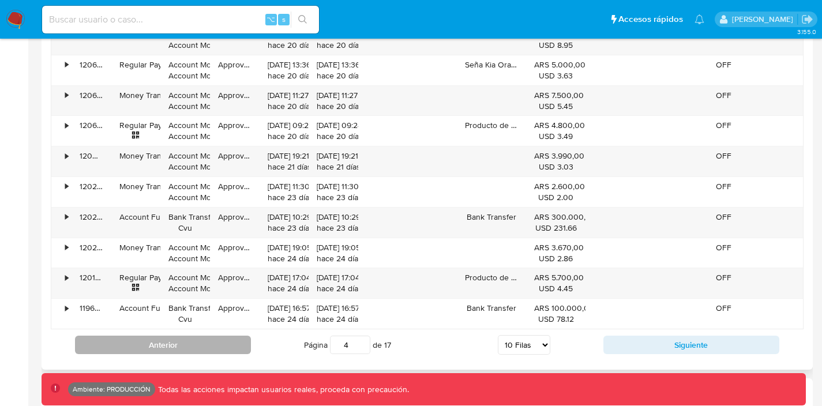
click at [227, 346] on button "Anterior" at bounding box center [163, 345] width 176 height 18
click at [205, 349] on button "Anterior" at bounding box center [163, 345] width 176 height 18
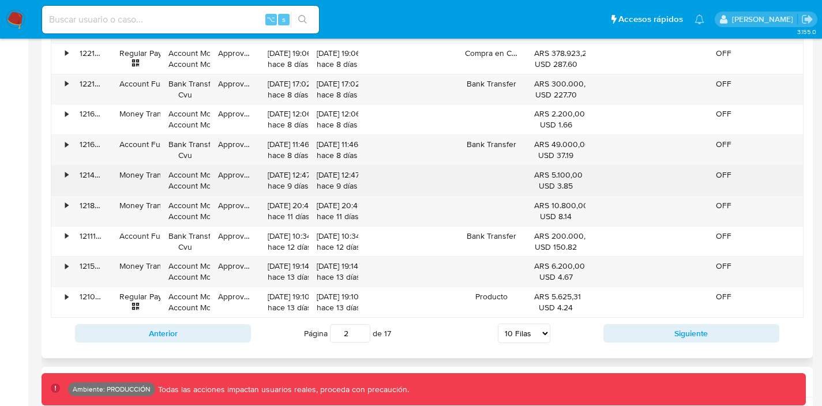
scroll to position [1233, 0]
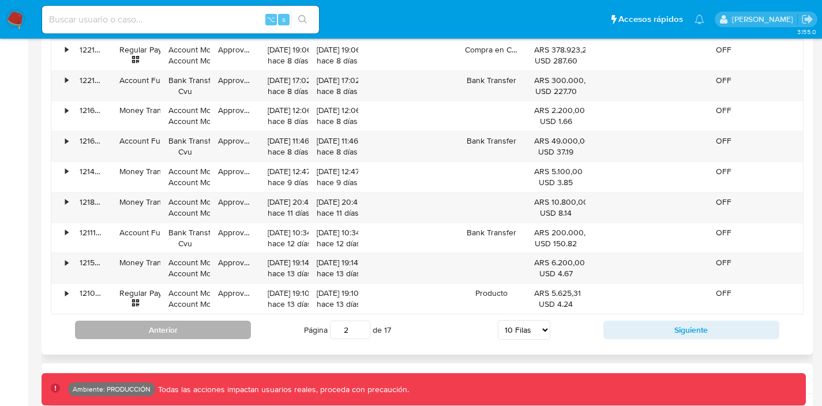
click at [207, 327] on button "Anterior" at bounding box center [163, 330] width 176 height 18
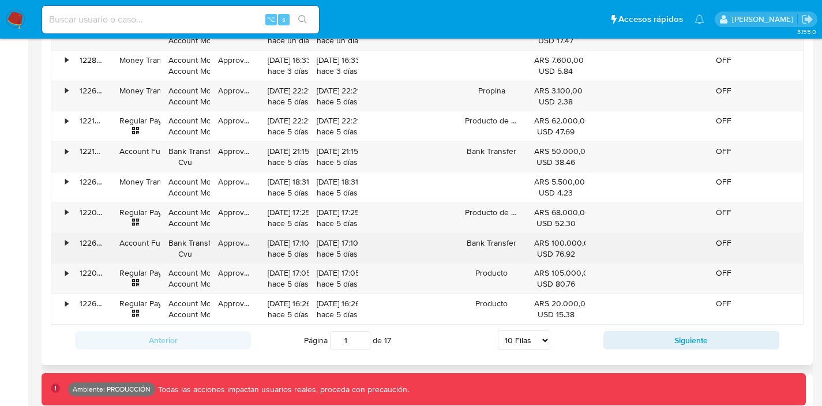
scroll to position [1226, 0]
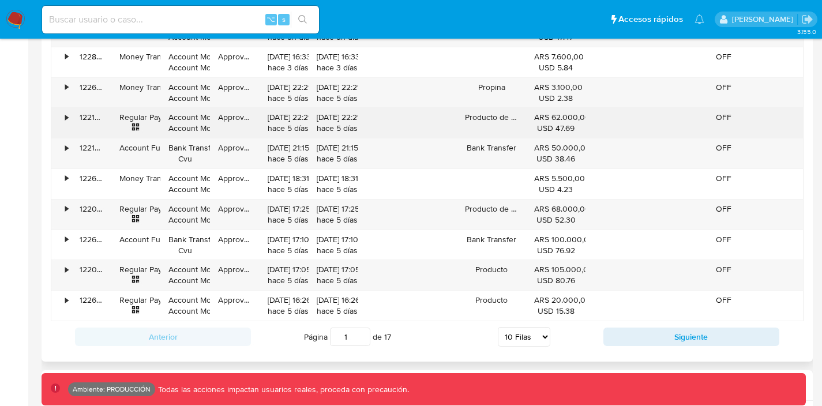
click at [65, 116] on div "•" at bounding box center [66, 117] width 3 height 11
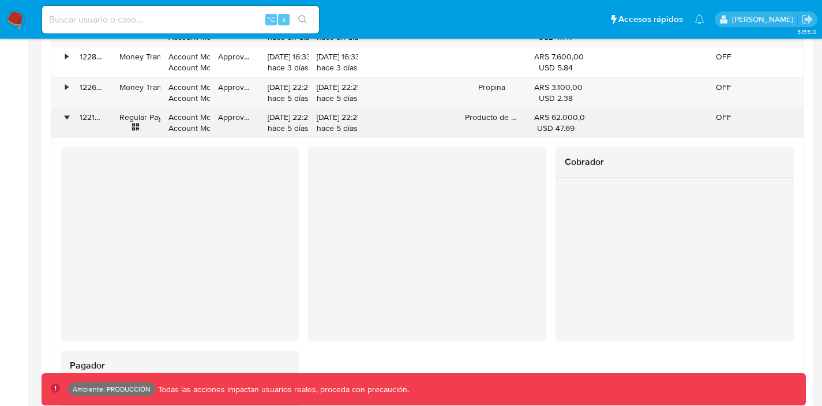
click at [65, 116] on div "•" at bounding box center [66, 117] width 3 height 11
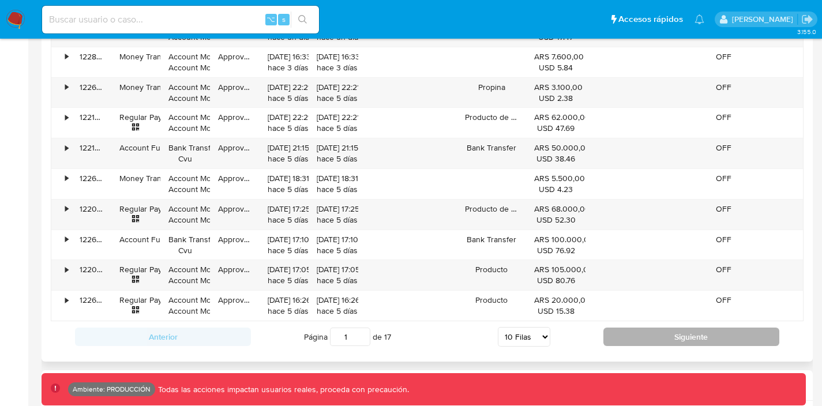
click at [639, 336] on button "Siguiente" at bounding box center [692, 337] width 176 height 18
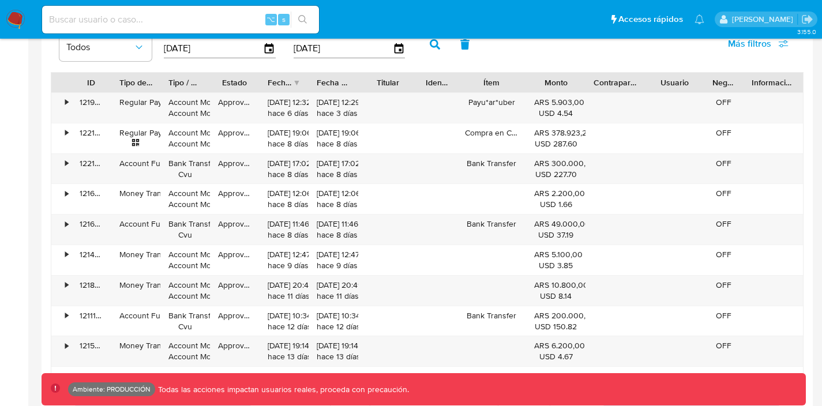
scroll to position [1152, 0]
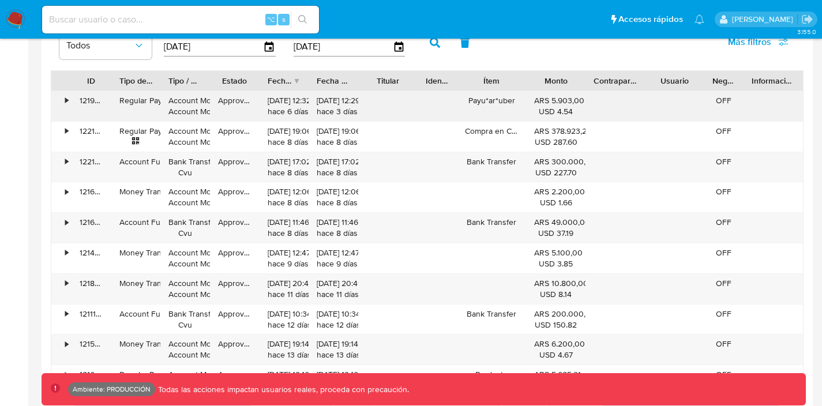
drag, startPoint x: 481, startPoint y: 101, endPoint x: 521, endPoint y: 101, distance: 39.2
click at [521, 101] on div "Payu*ar*uber" at bounding box center [491, 106] width 69 height 30
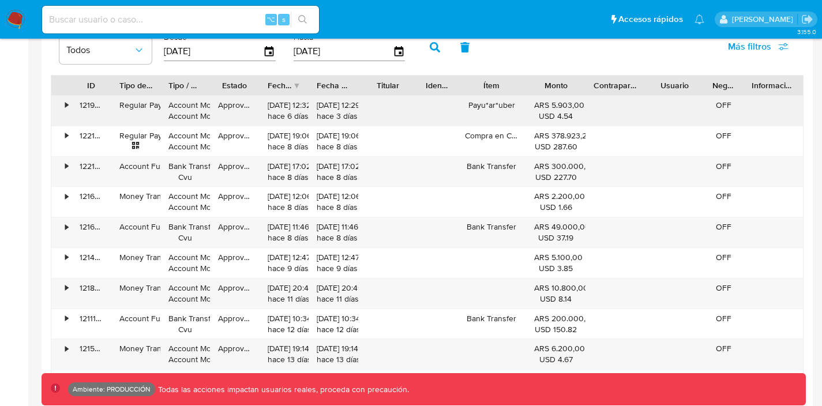
click at [65, 106] on div "•" at bounding box center [66, 105] width 3 height 11
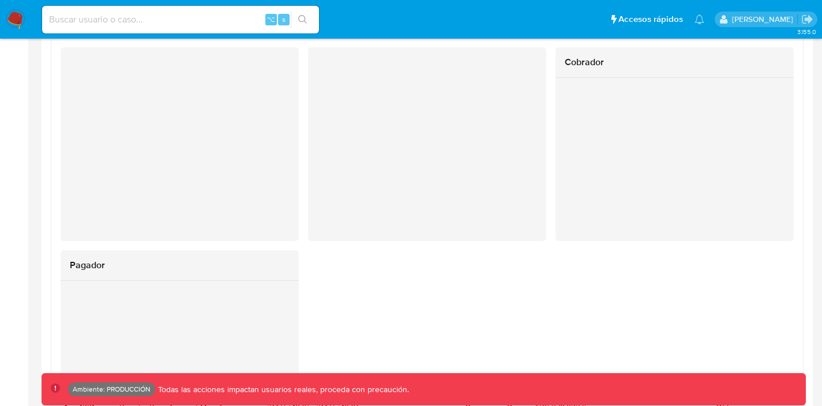
scroll to position [1157, 0]
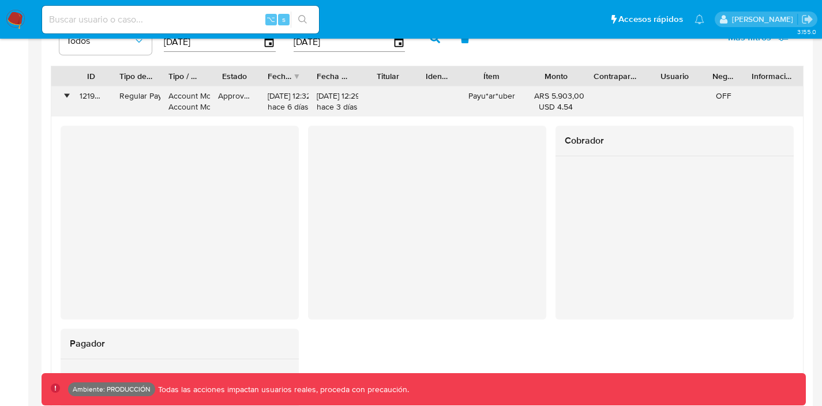
click at [65, 97] on div "•" at bounding box center [66, 96] width 3 height 11
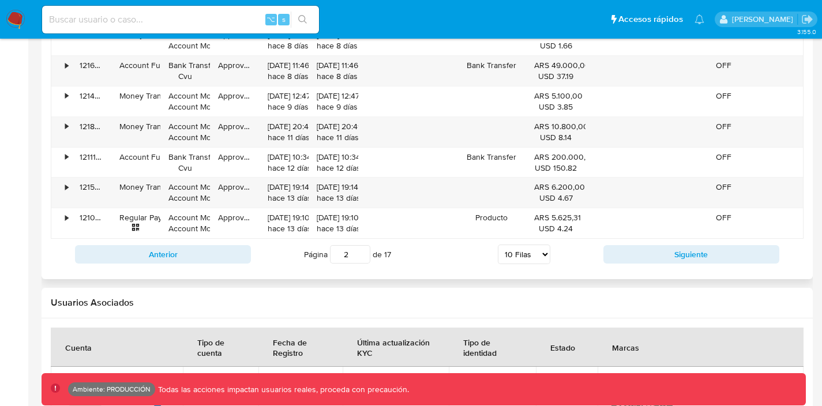
scroll to position [1311, 0]
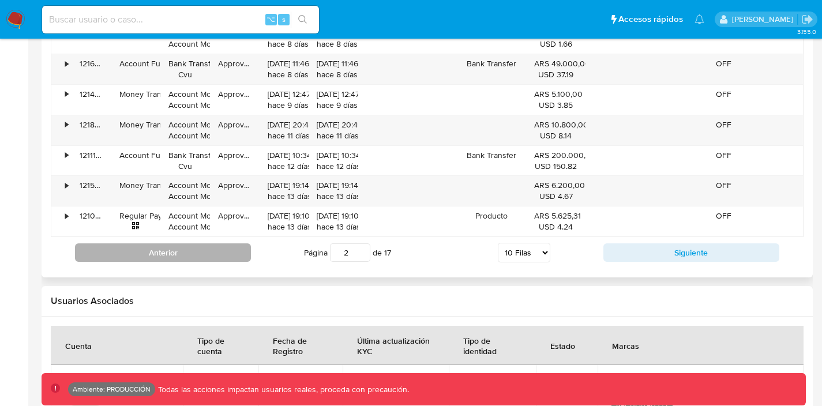
click at [226, 260] on button "Anterior" at bounding box center [163, 253] width 176 height 18
type input "1"
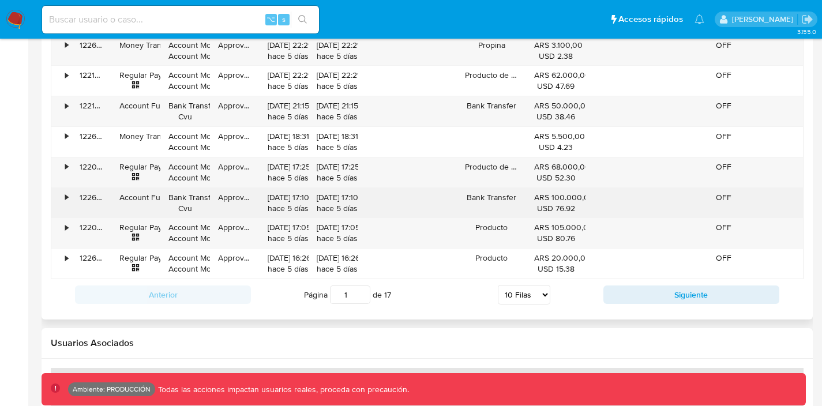
scroll to position [1269, 0]
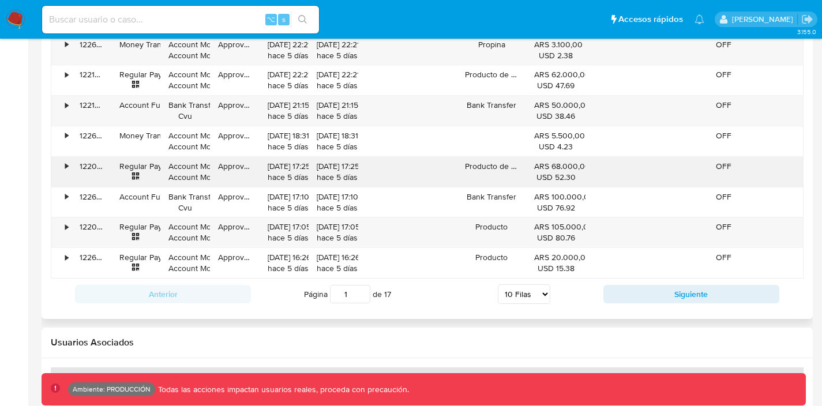
click at [72, 166] on div "122083140165" at bounding box center [92, 172] width 40 height 30
click at [68, 167] on div "•" at bounding box center [66, 166] width 3 height 11
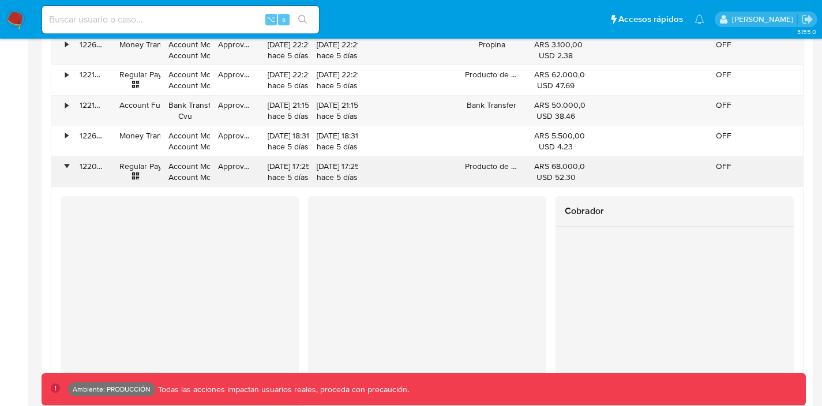
click at [67, 166] on div "•" at bounding box center [66, 166] width 3 height 11
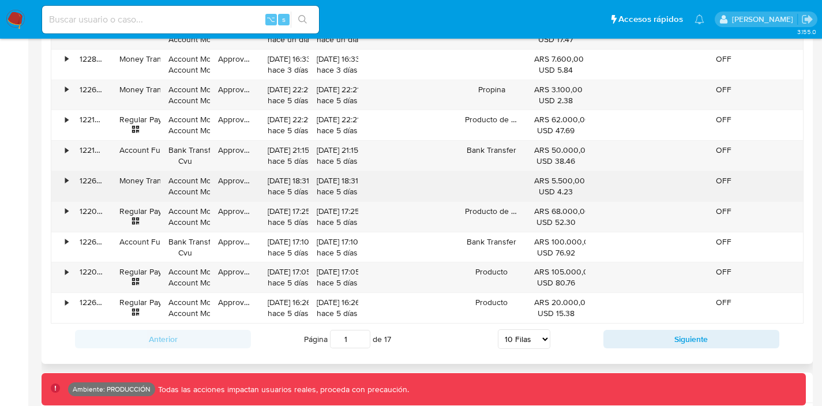
scroll to position [1214, 0]
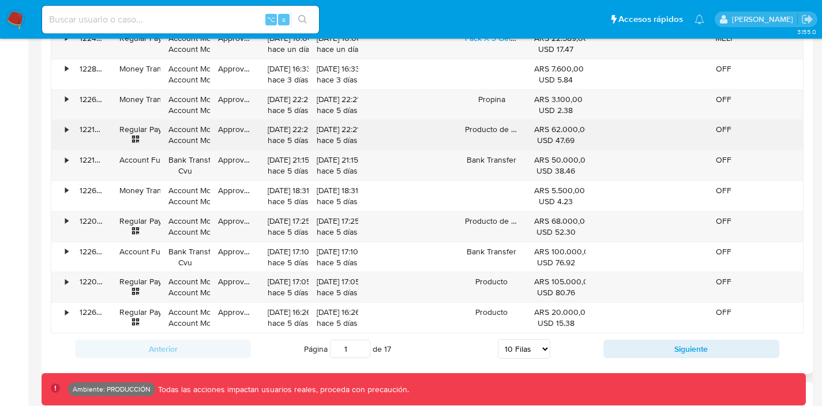
click at [66, 130] on div "•" at bounding box center [66, 129] width 3 height 11
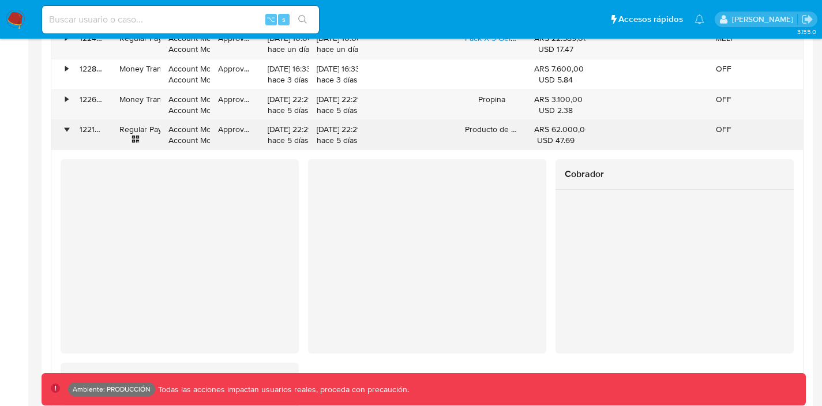
click at [66, 130] on div "•" at bounding box center [66, 129] width 3 height 11
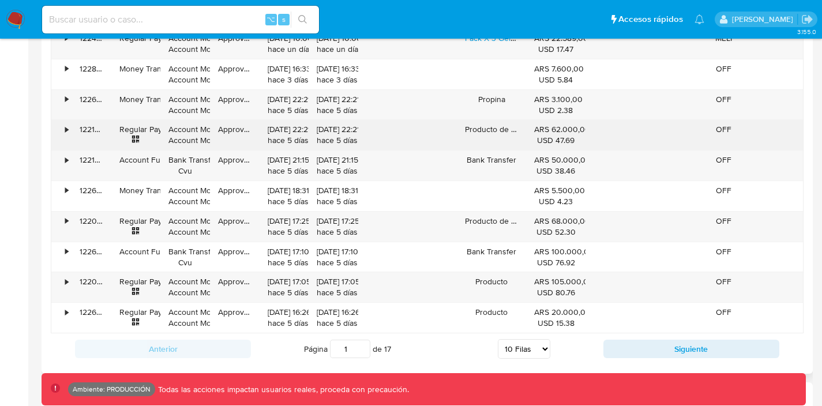
click at [66, 130] on div "•" at bounding box center [66, 129] width 3 height 11
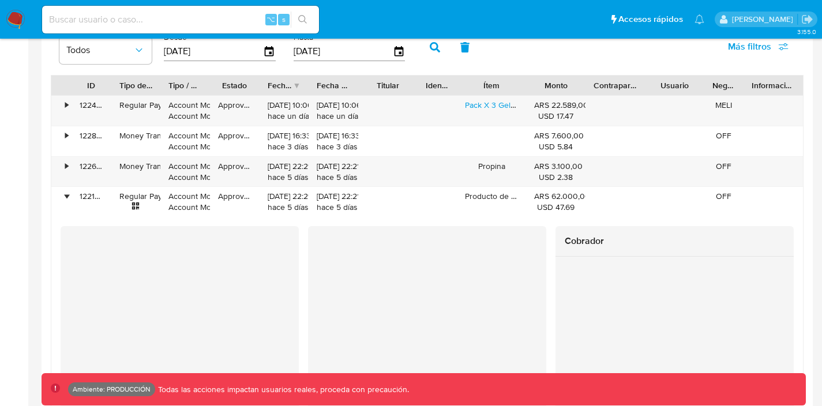
scroll to position [1142, 0]
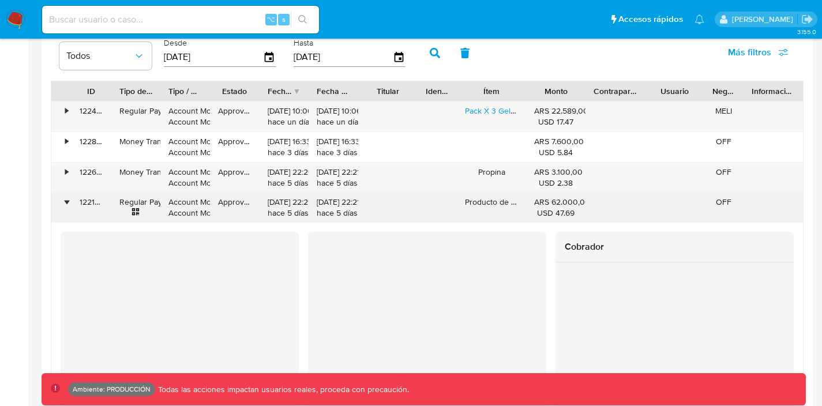
click at [70, 202] on div "•" at bounding box center [61, 208] width 20 height 30
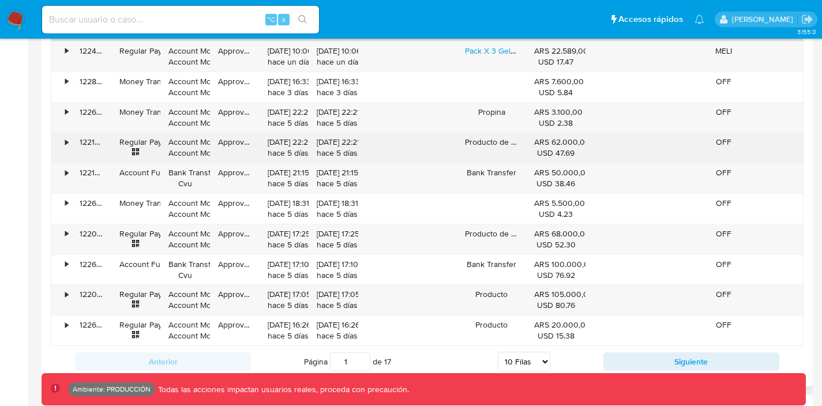
scroll to position [1203, 0]
